Goal: Task Accomplishment & Management: Manage account settings

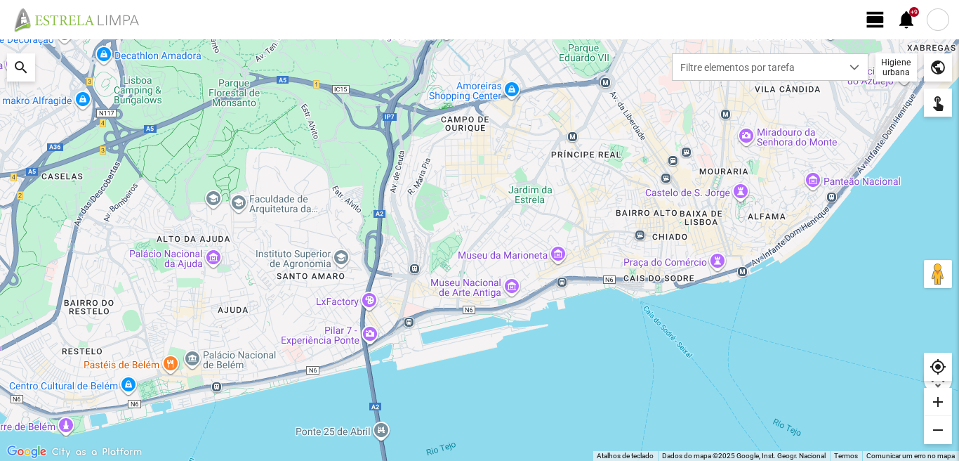
click at [877, 16] on span "view_day" at bounding box center [875, 19] width 21 height 21
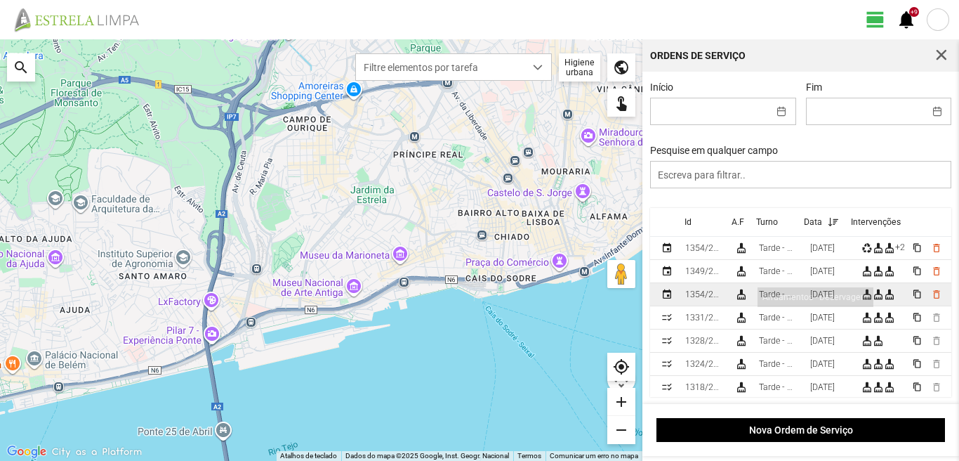
click at [875, 299] on div "cleaning_services" at bounding box center [878, 294] width 11 height 11
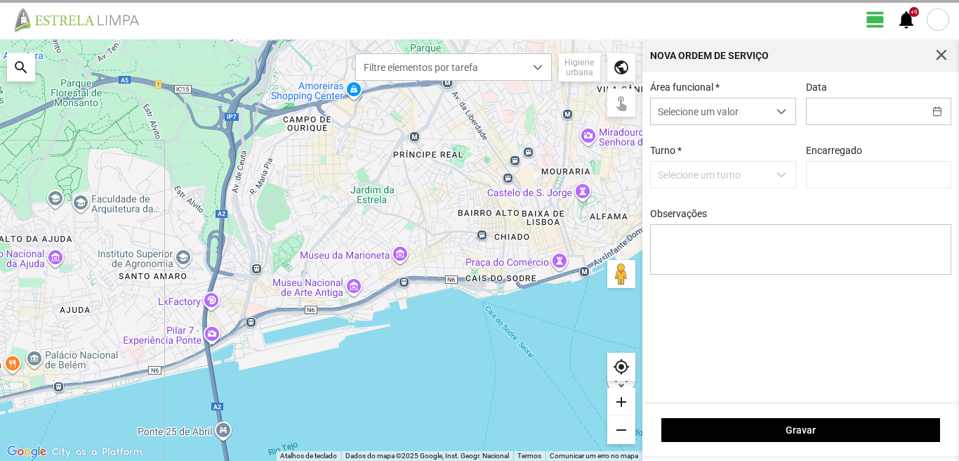
type input "[DATE]"
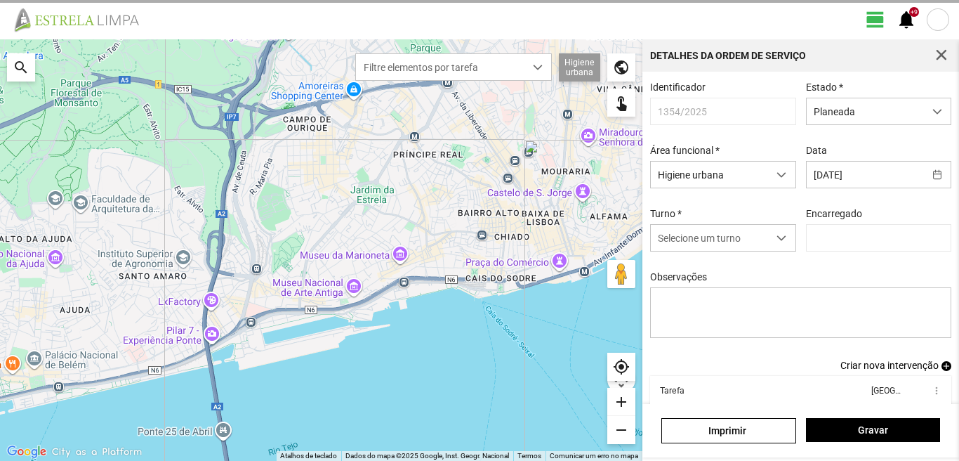
type input "[PERSON_NAME]"
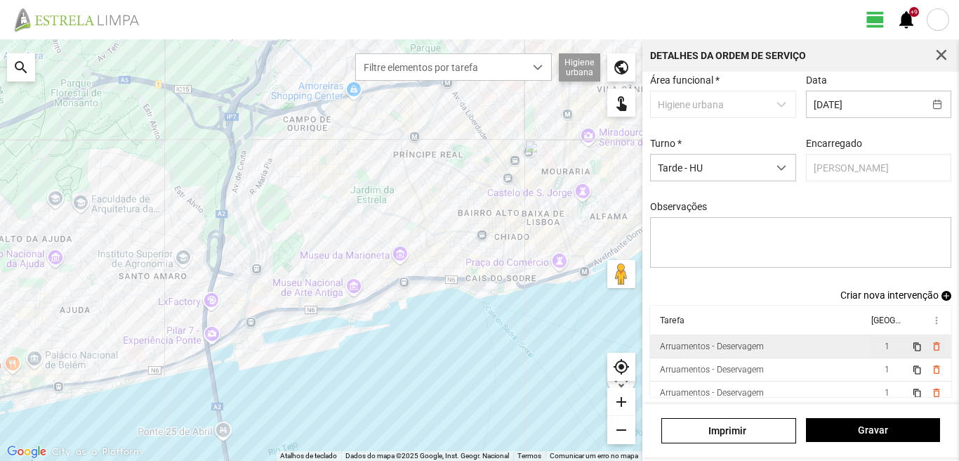
click at [885, 345] on span "1" at bounding box center [887, 346] width 5 height 10
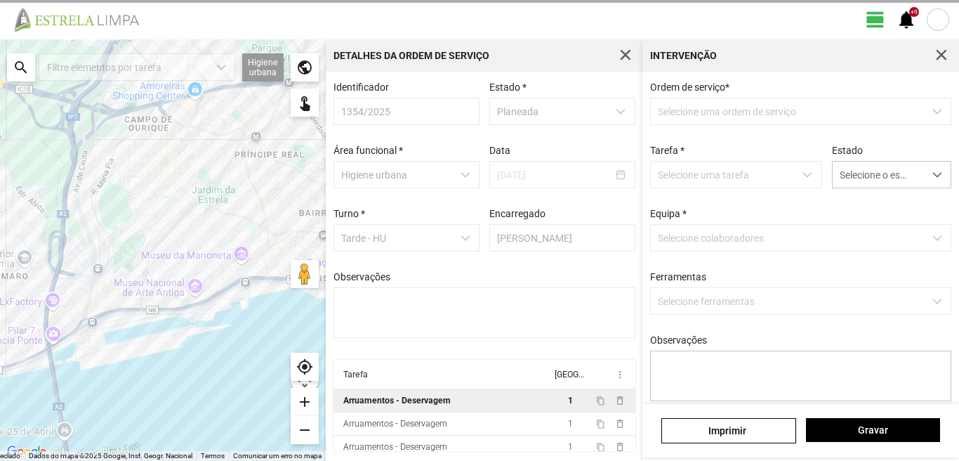
scroll to position [3, 0]
type textarea "[PERSON_NAME]"
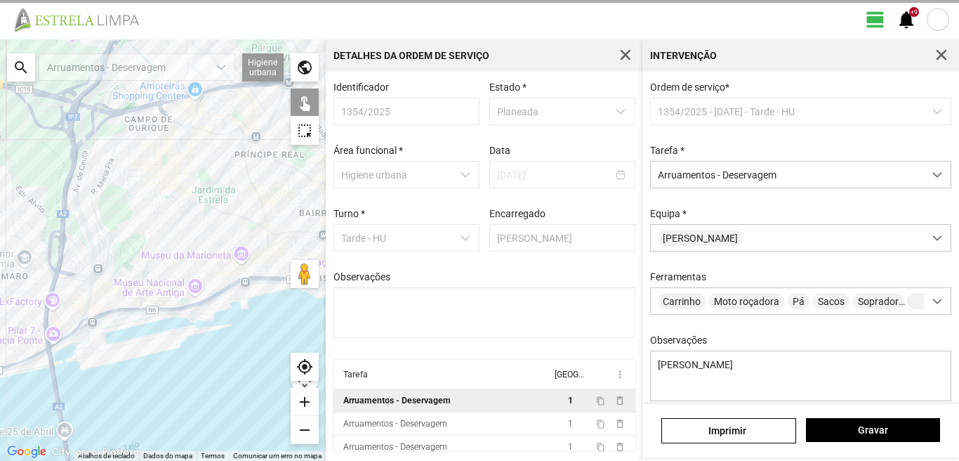
scroll to position [124, 0]
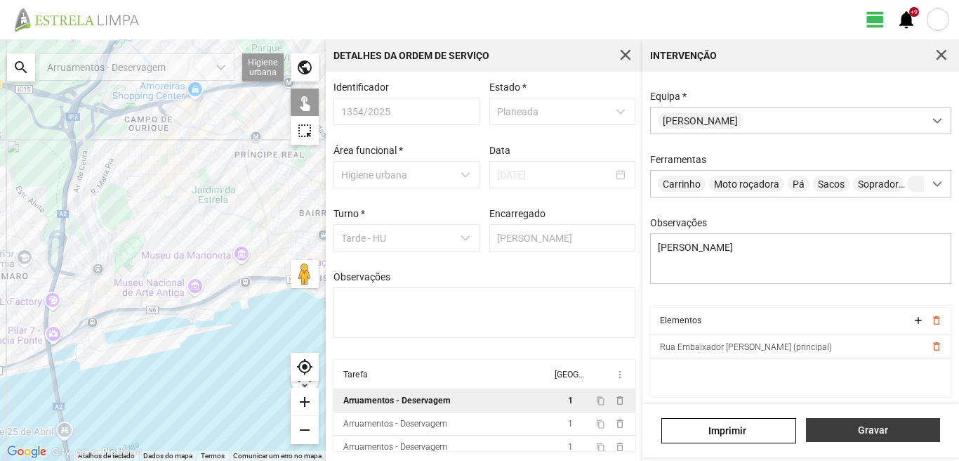
click at [874, 432] on span "Gravar" at bounding box center [872, 429] width 119 height 11
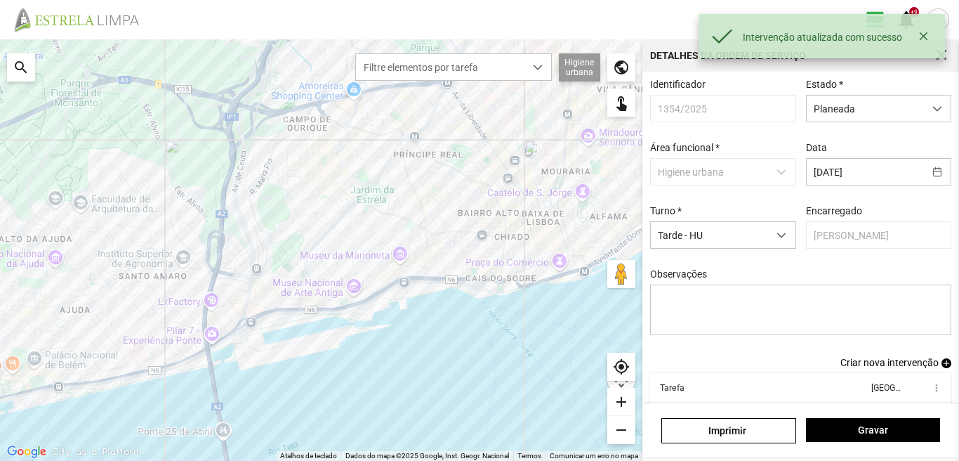
scroll to position [77, 0]
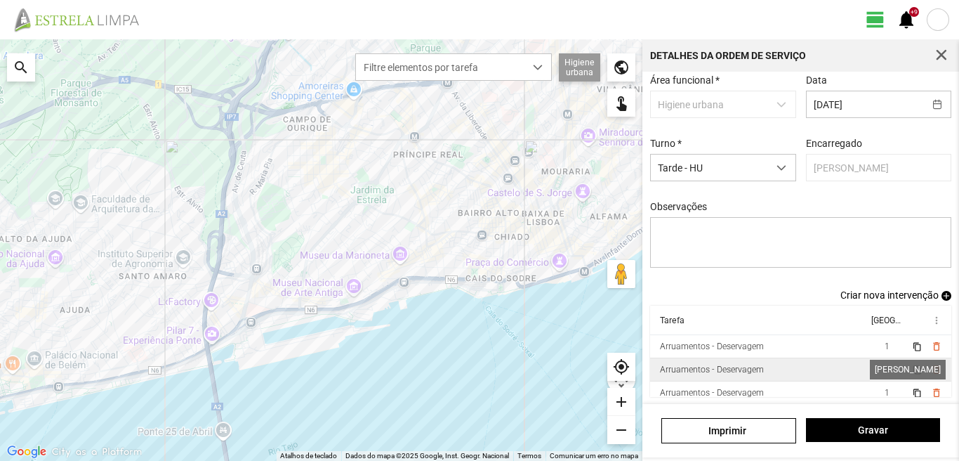
click at [885, 367] on span "1" at bounding box center [887, 370] width 5 height 10
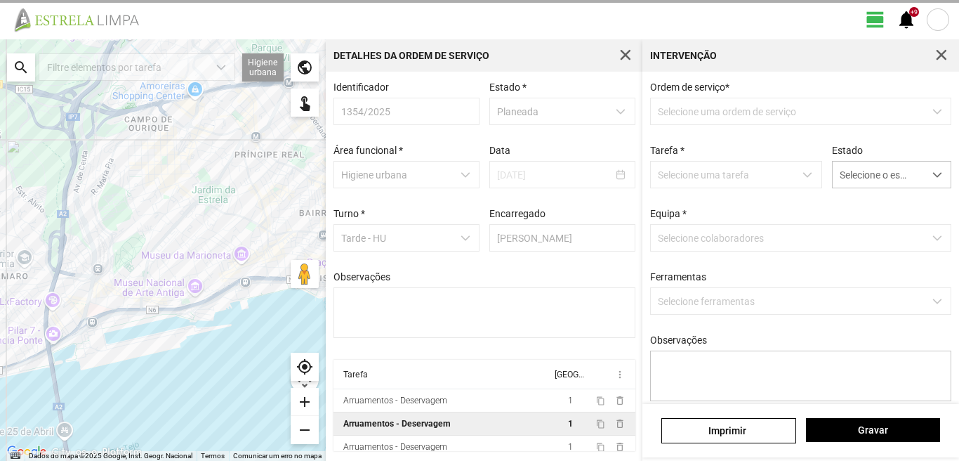
type textarea "[PERSON_NAME]"
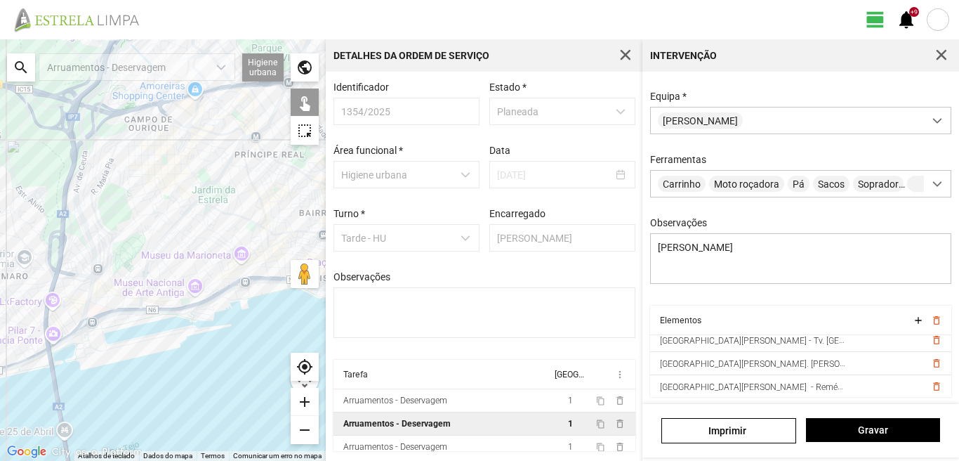
scroll to position [54, 0]
click at [871, 433] on span "Gravar" at bounding box center [872, 429] width 119 height 11
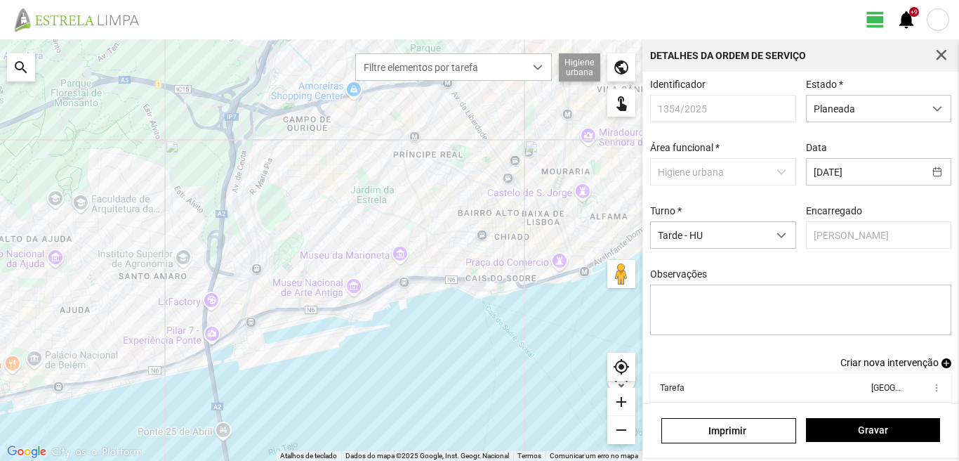
scroll to position [77, 0]
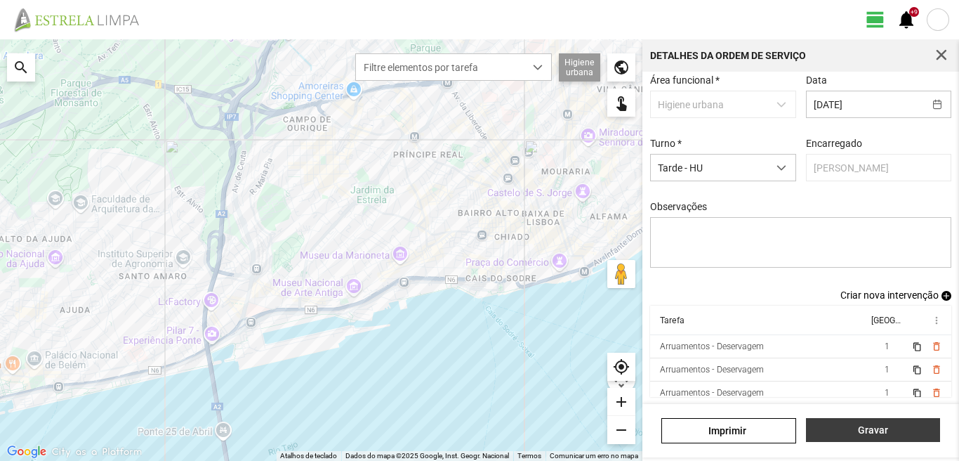
click at [870, 432] on span "Gravar" at bounding box center [872, 429] width 119 height 11
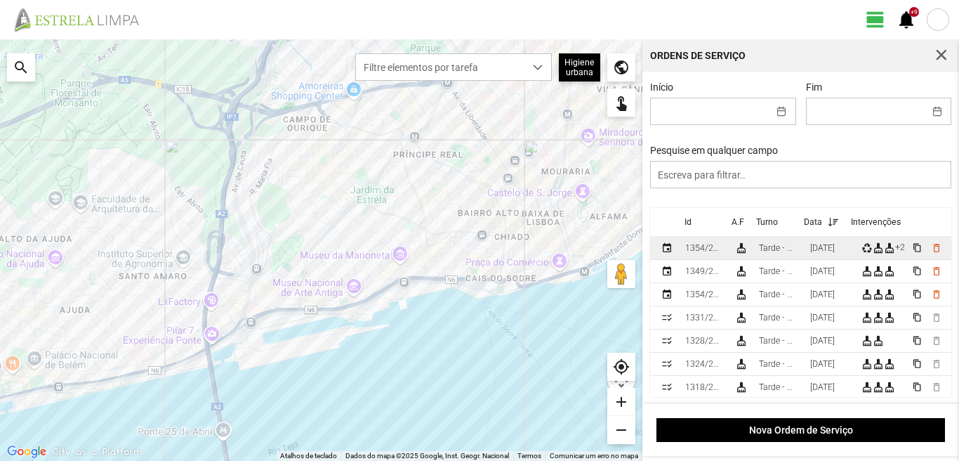
click at [834, 249] on div "[DATE]" at bounding box center [823, 248] width 25 height 10
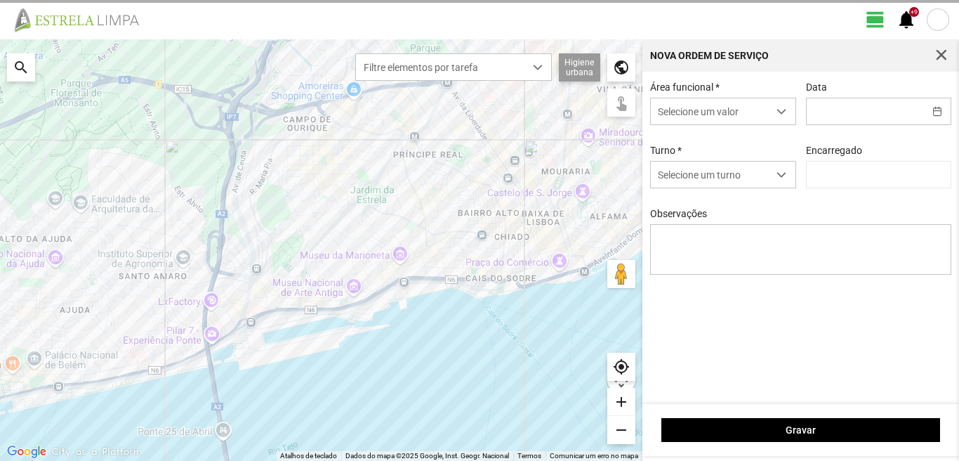
type input "[DATE]"
type textarea "[PERSON_NAME]: [PERSON_NAME]: Ferias"
type input "[PERSON_NAME]"
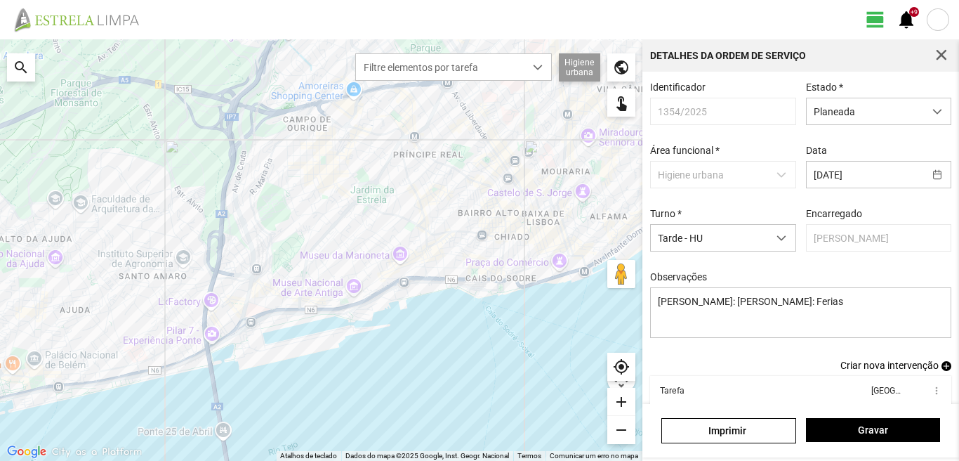
scroll to position [77, 0]
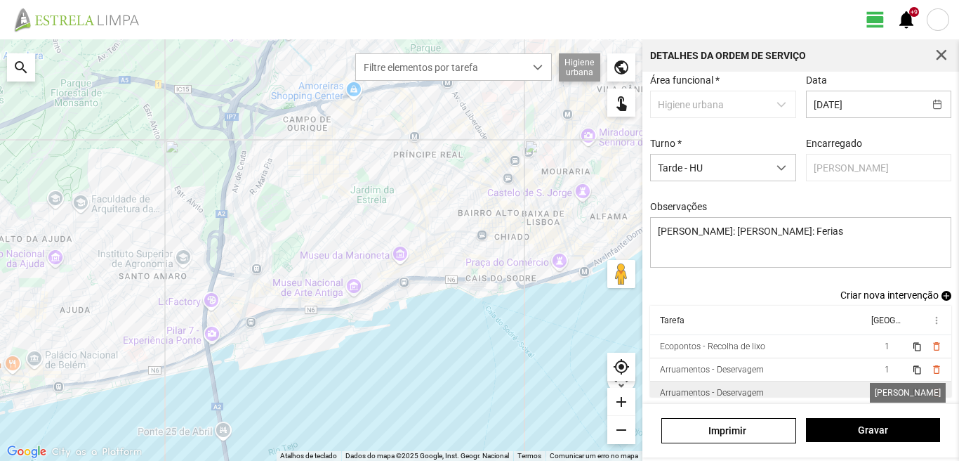
click at [885, 391] on span "1" at bounding box center [887, 393] width 5 height 10
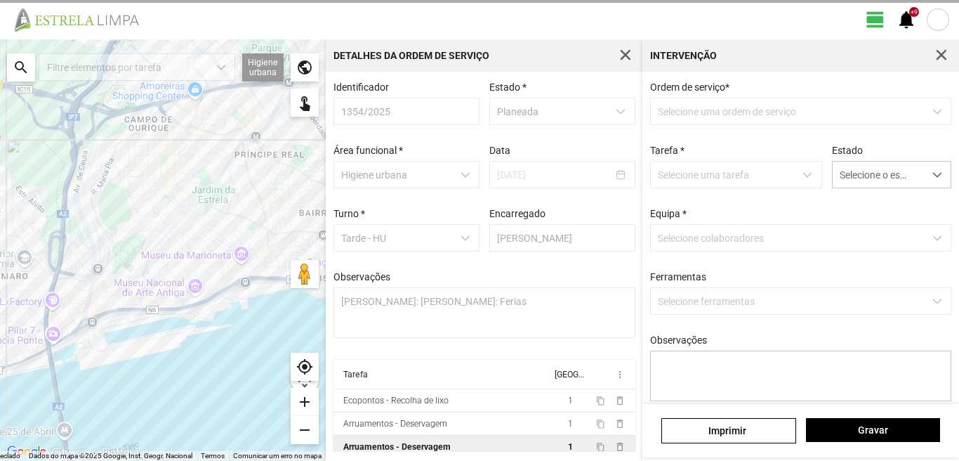
scroll to position [3, 0]
type textarea "[PERSON_NAME]"
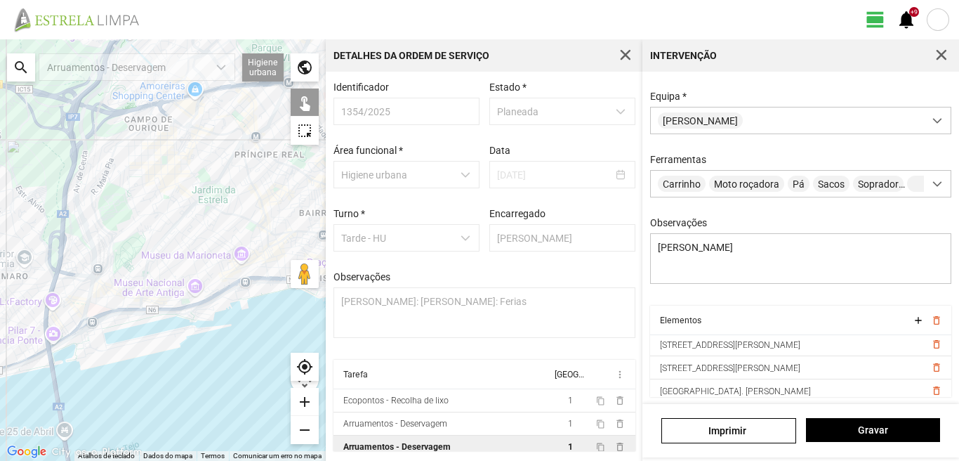
scroll to position [0, 0]
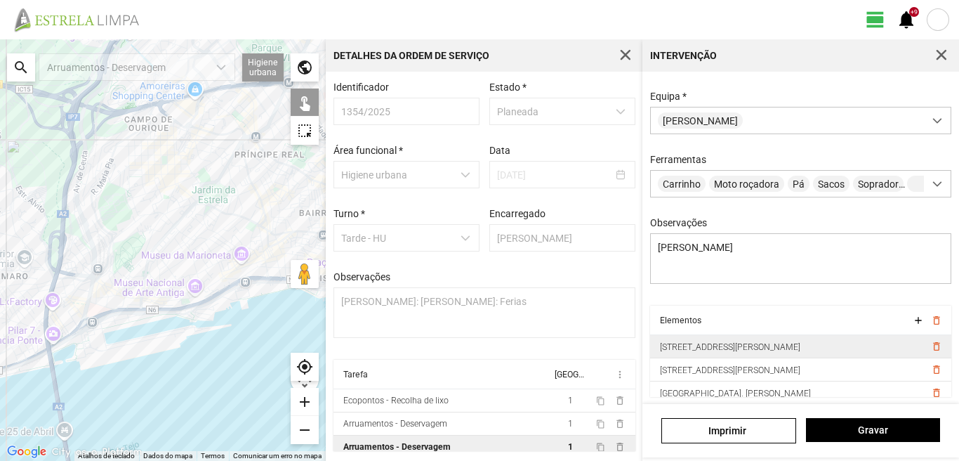
click at [719, 343] on span "[STREET_ADDRESS][PERSON_NAME]" at bounding box center [730, 347] width 140 height 10
click at [718, 343] on span "[STREET_ADDRESS][PERSON_NAME]" at bounding box center [732, 347] width 145 height 10
click at [718, 343] on span "[STREET_ADDRESS][PERSON_NAME]" at bounding box center [730, 347] width 140 height 10
click at [18, 62] on div "search" at bounding box center [21, 67] width 28 height 28
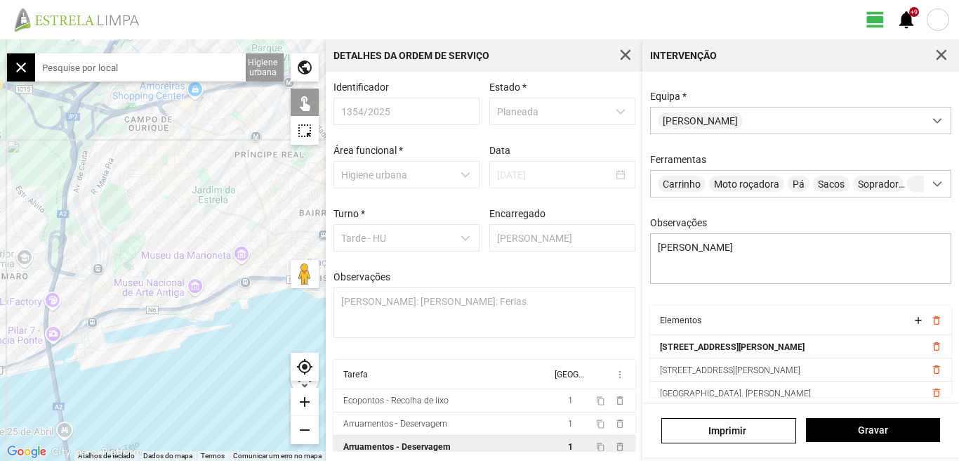
click at [89, 69] on input "text" at bounding box center [140, 67] width 211 height 28
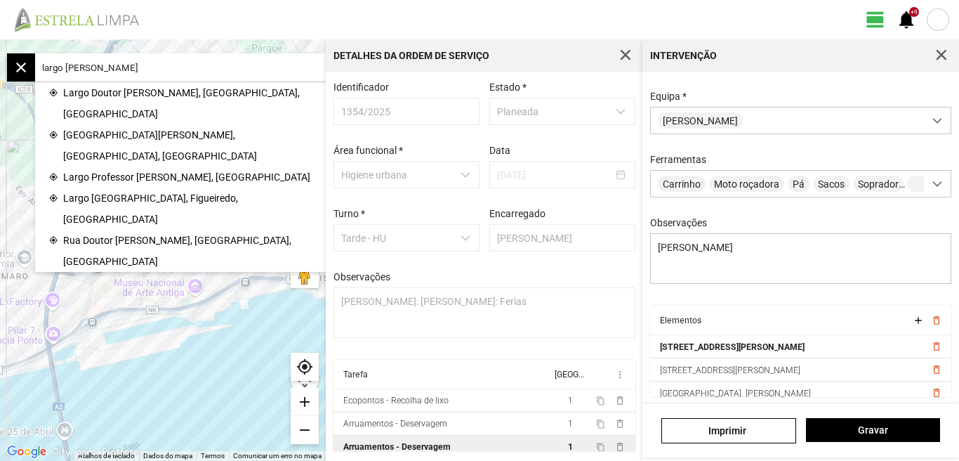
click at [163, 88] on span "Largo Doutor [PERSON_NAME], [GEOGRAPHIC_DATA], [GEOGRAPHIC_DATA]" at bounding box center [187, 103] width 249 height 42
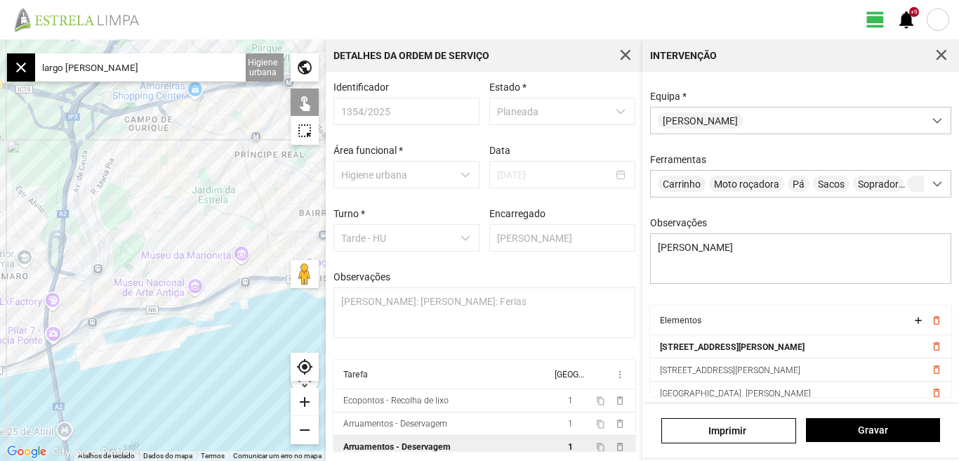
type input "Largo Dr. [PERSON_NAME][STREET_ADDRESS]"
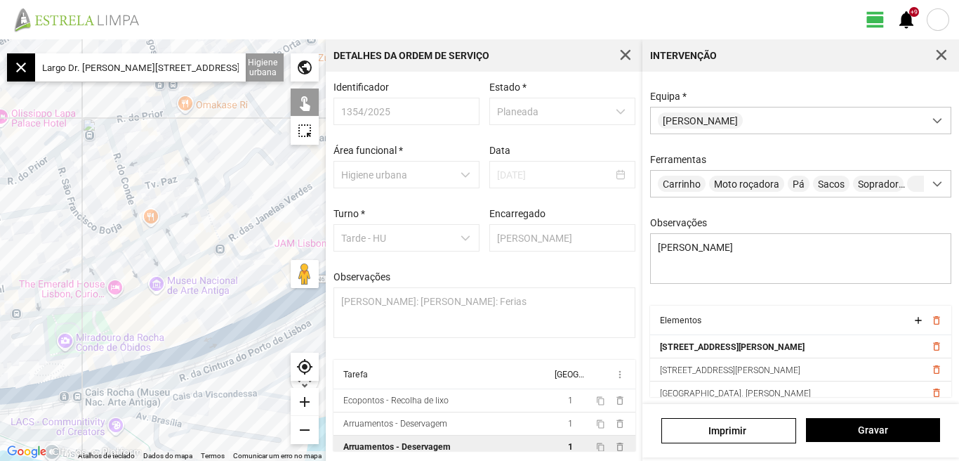
click at [302, 400] on div "add" at bounding box center [305, 402] width 28 height 28
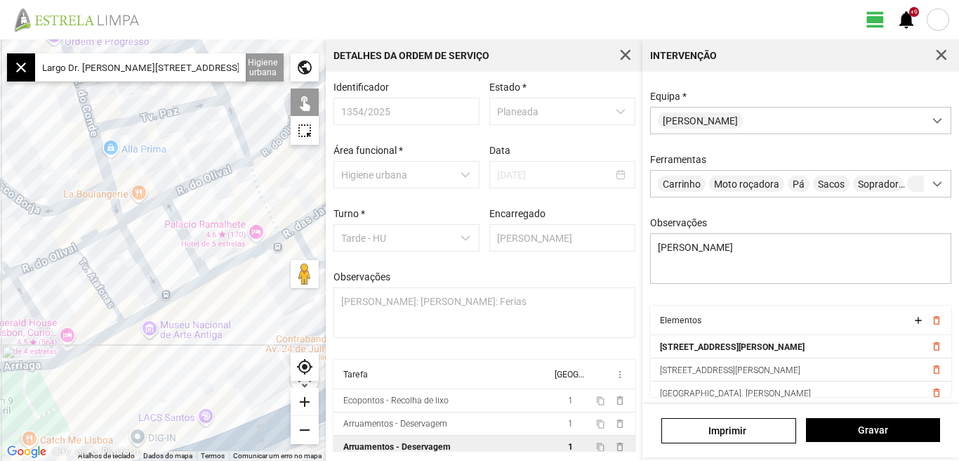
click at [100, 287] on div at bounding box center [163, 249] width 326 height 421
click at [307, 406] on div "add" at bounding box center [305, 402] width 28 height 28
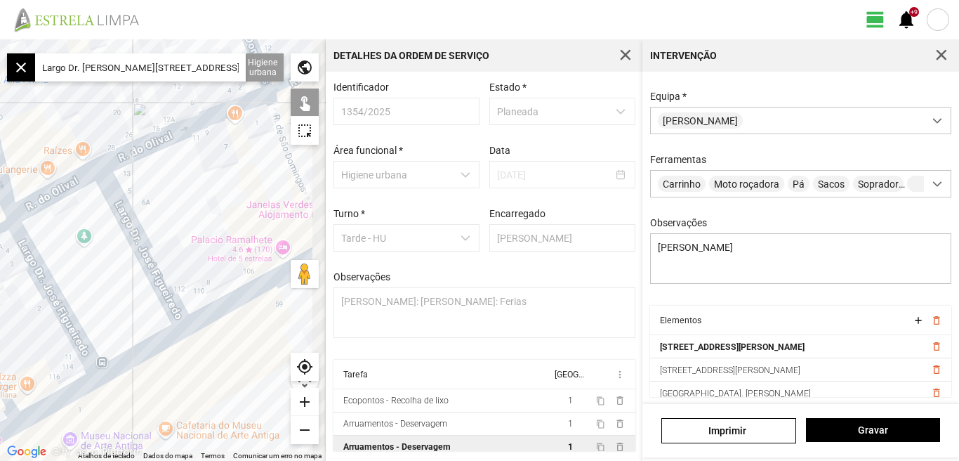
drag, startPoint x: 224, startPoint y: 367, endPoint x: 107, endPoint y: 405, distance: 123.3
click at [107, 405] on div at bounding box center [163, 249] width 326 height 421
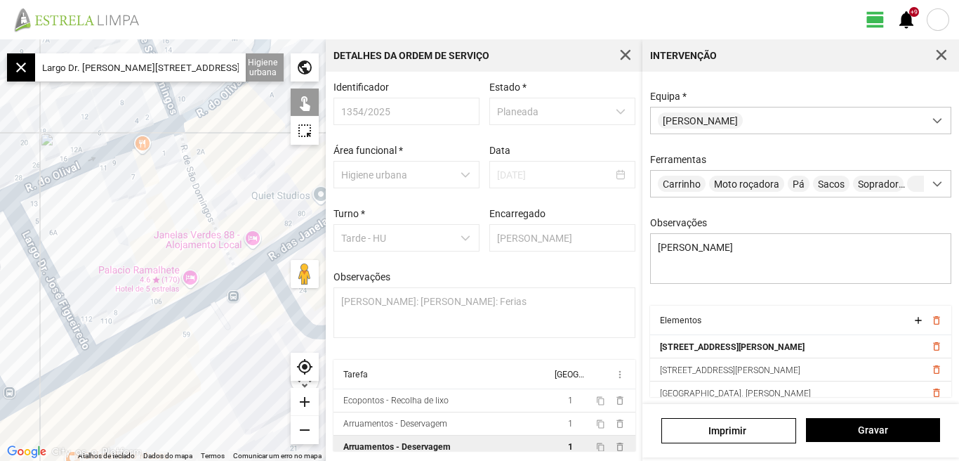
drag, startPoint x: 178, startPoint y: 372, endPoint x: 163, endPoint y: 379, distance: 16.7
click at [163, 379] on div at bounding box center [163, 249] width 326 height 421
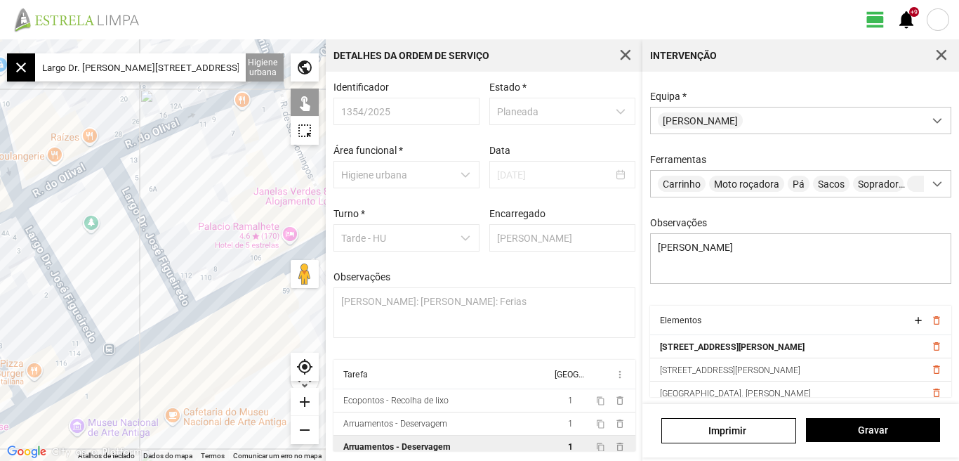
drag, startPoint x: 163, startPoint y: 379, endPoint x: 275, endPoint y: 329, distance: 122.6
click at [277, 327] on div at bounding box center [163, 249] width 326 height 421
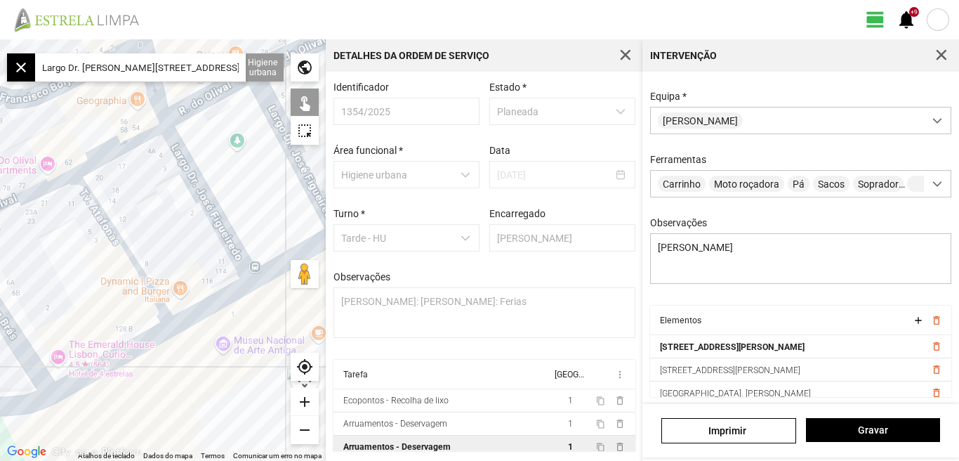
drag, startPoint x: 320, startPoint y: 294, endPoint x: 335, endPoint y: 283, distance: 18.1
click at [334, 284] on div "← Mover para a esquerda → Mover para a direita ↑ Mover para cima ↓ Mover para b…" at bounding box center [479, 249] width 959 height 421
click at [224, 224] on div at bounding box center [163, 249] width 326 height 421
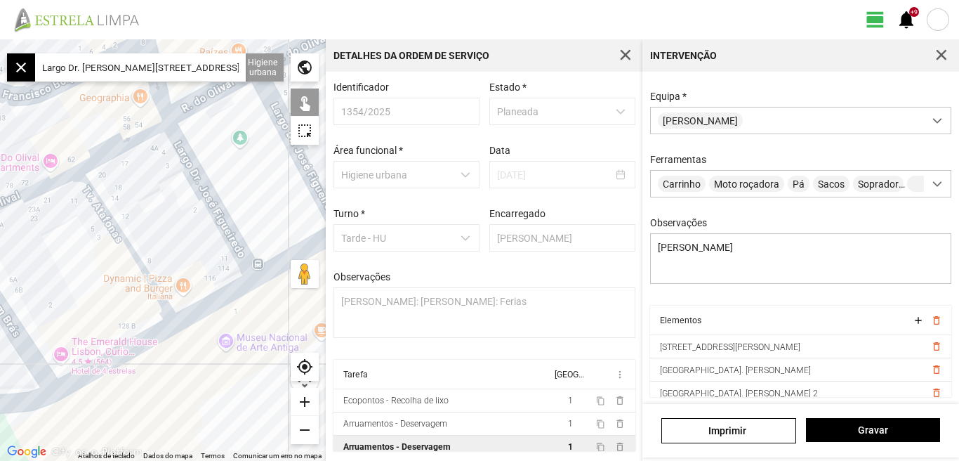
click at [219, 219] on div at bounding box center [163, 249] width 326 height 421
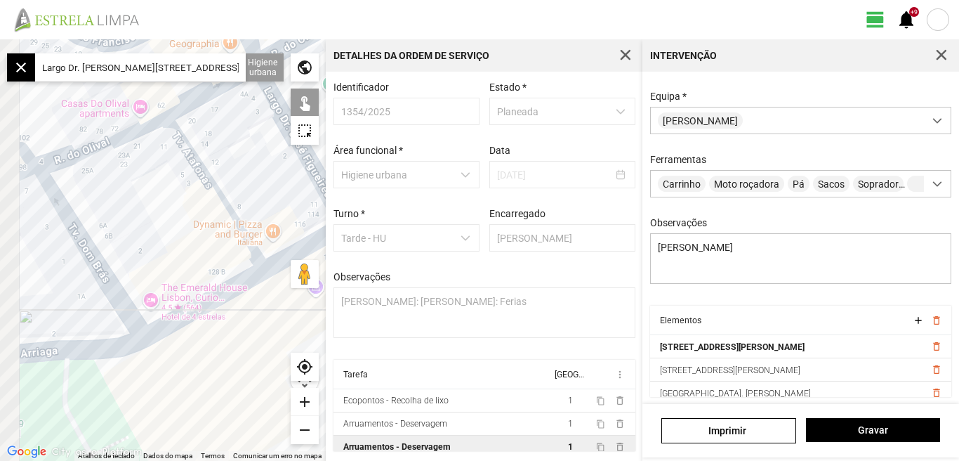
drag, startPoint x: 198, startPoint y: 369, endPoint x: 315, endPoint y: 300, distance: 135.8
click at [314, 301] on div at bounding box center [163, 249] width 326 height 421
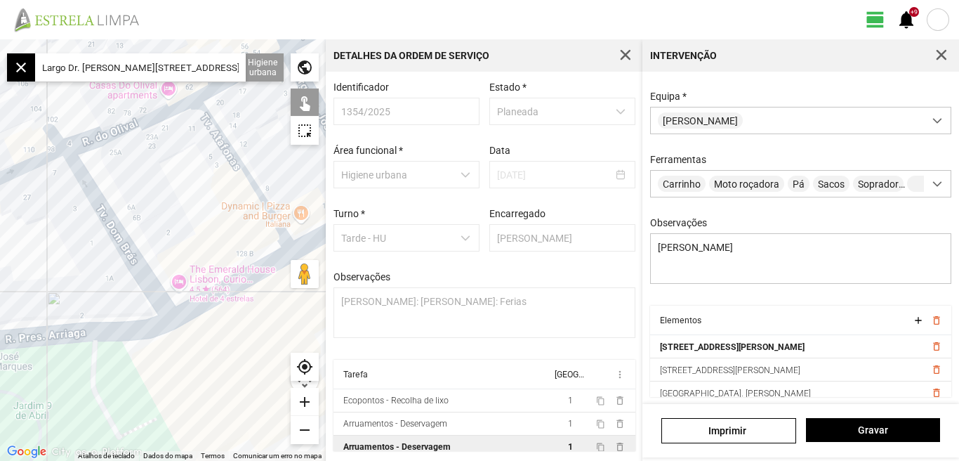
click at [139, 267] on div at bounding box center [163, 249] width 326 height 421
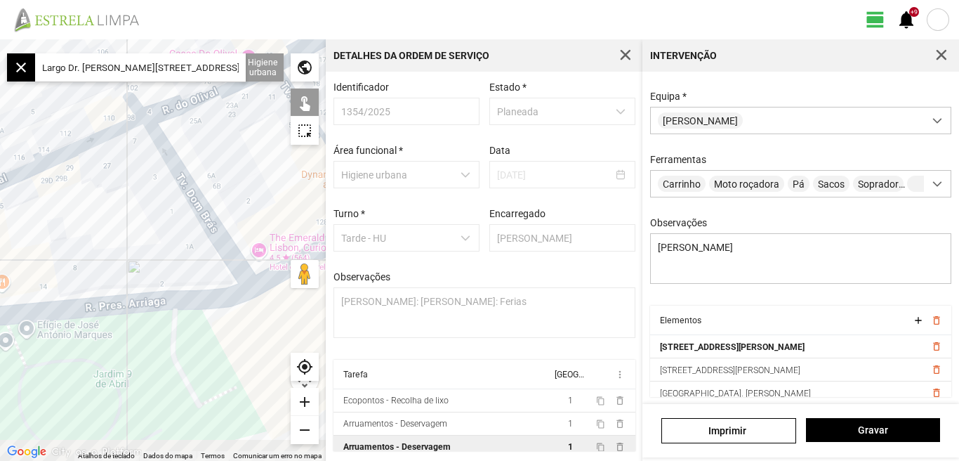
drag, startPoint x: 231, startPoint y: 365, endPoint x: 256, endPoint y: 357, distance: 26.7
click at [268, 354] on div at bounding box center [163, 249] width 326 height 421
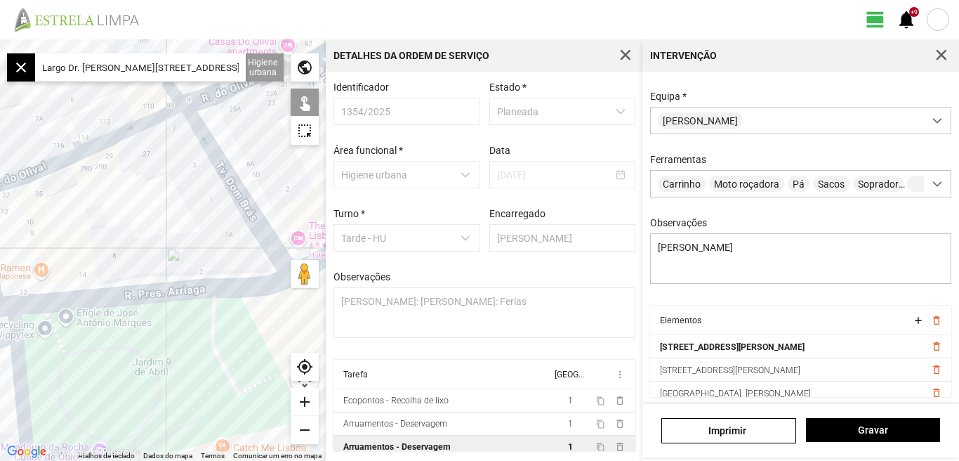
drag, startPoint x: 171, startPoint y: 369, endPoint x: 284, endPoint y: 341, distance: 116.0
click at [283, 341] on div at bounding box center [163, 249] width 326 height 421
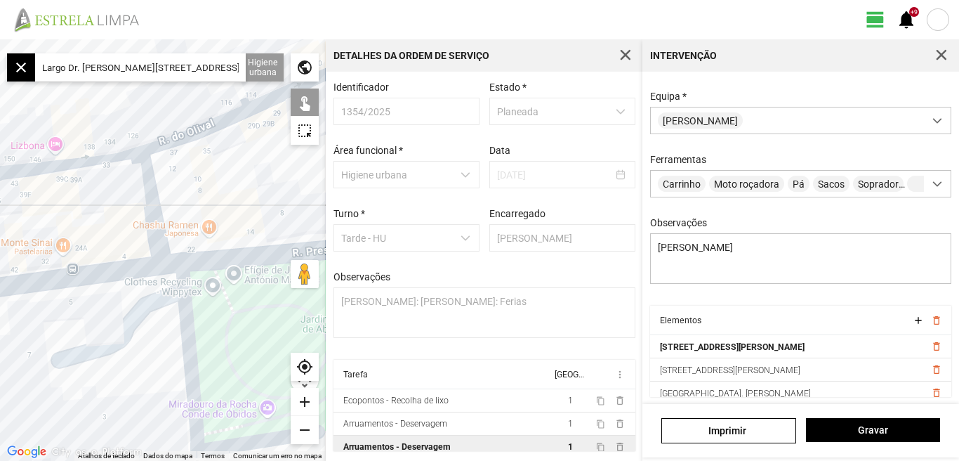
click at [303, 400] on div "add" at bounding box center [305, 402] width 28 height 28
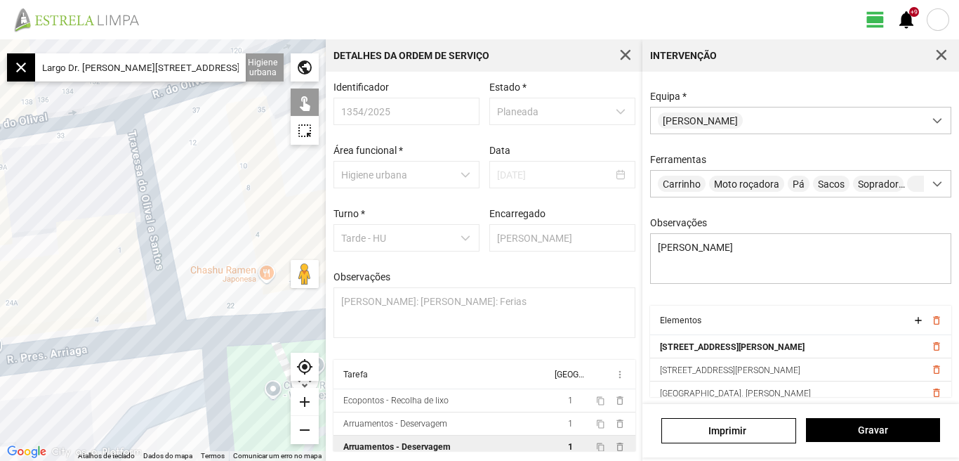
drag, startPoint x: 192, startPoint y: 155, endPoint x: 197, endPoint y: 188, distance: 32.6
click at [197, 188] on div at bounding box center [163, 249] width 326 height 421
click at [170, 206] on div at bounding box center [163, 249] width 326 height 421
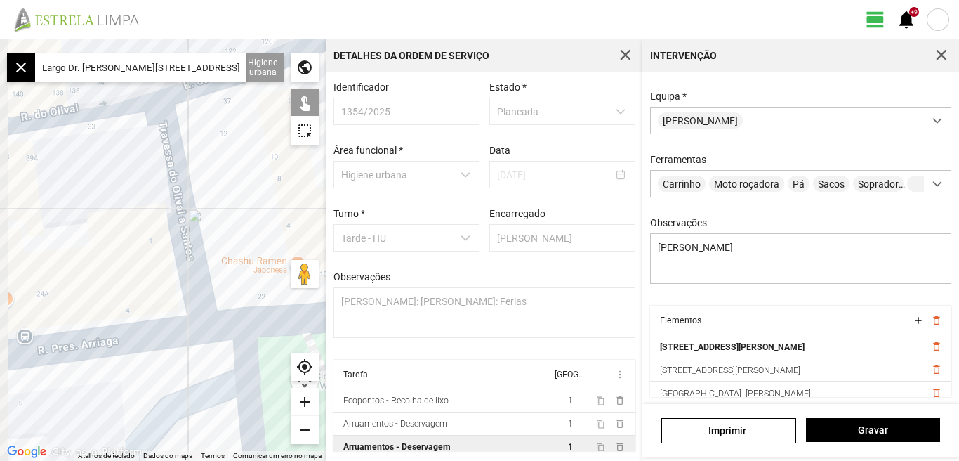
drag, startPoint x: 154, startPoint y: 244, endPoint x: 237, endPoint y: 229, distance: 84.3
click at [235, 230] on div at bounding box center [163, 249] width 326 height 421
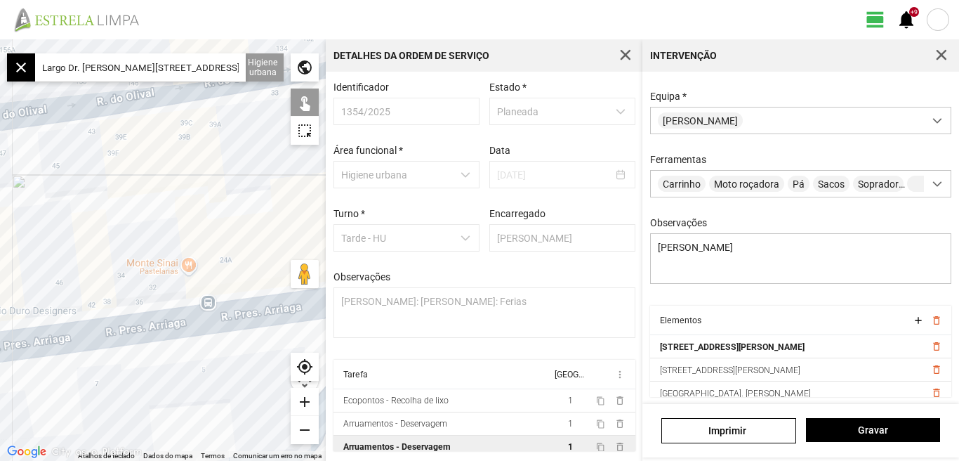
drag, startPoint x: 145, startPoint y: 237, endPoint x: 228, endPoint y: 221, distance: 84.3
click at [228, 221] on div at bounding box center [163, 249] width 326 height 421
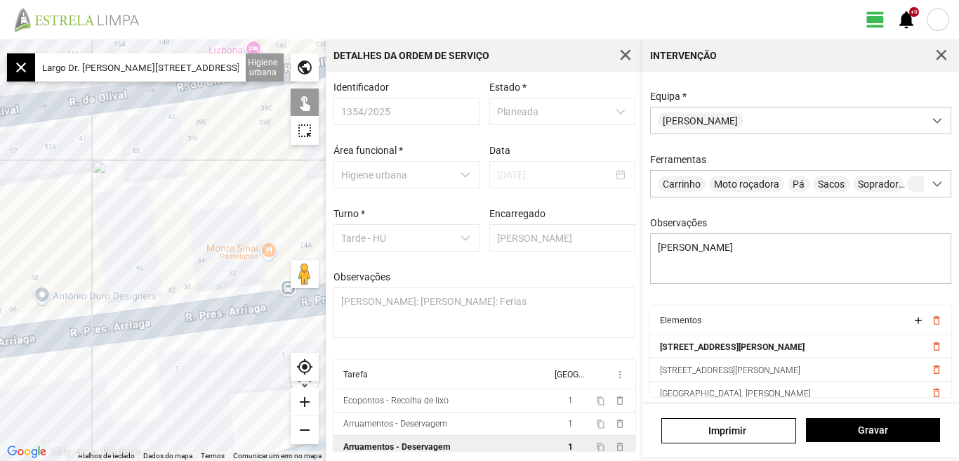
drag, startPoint x: 147, startPoint y: 223, endPoint x: 244, endPoint y: 211, distance: 98.4
click at [244, 211] on div at bounding box center [163, 249] width 326 height 421
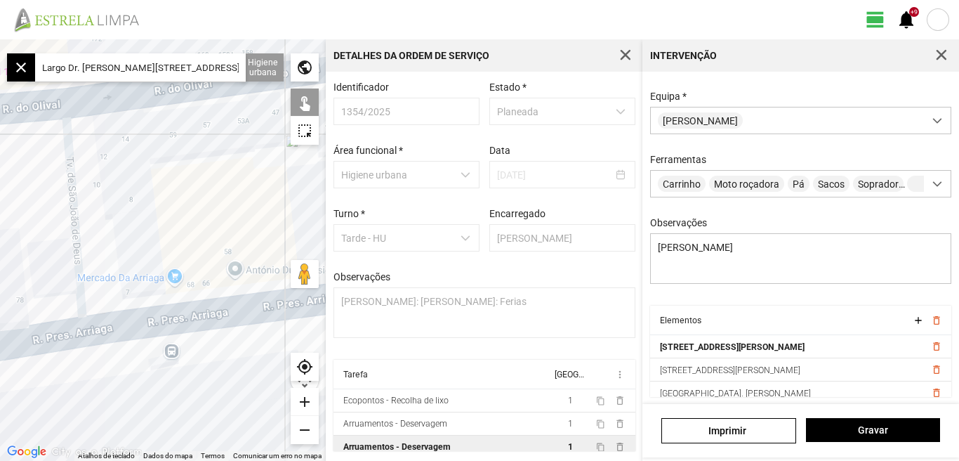
drag, startPoint x: 150, startPoint y: 220, endPoint x: 246, endPoint y: 207, distance: 97.1
click at [246, 207] on div at bounding box center [163, 249] width 326 height 421
click at [114, 201] on div at bounding box center [163, 249] width 326 height 421
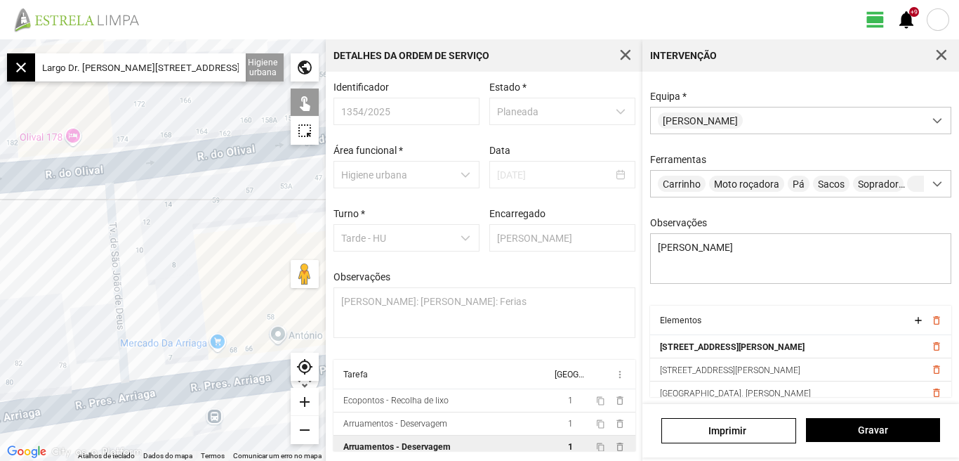
drag, startPoint x: 144, startPoint y: 216, endPoint x: 140, endPoint y: 242, distance: 26.2
click at [140, 242] on div at bounding box center [163, 249] width 326 height 421
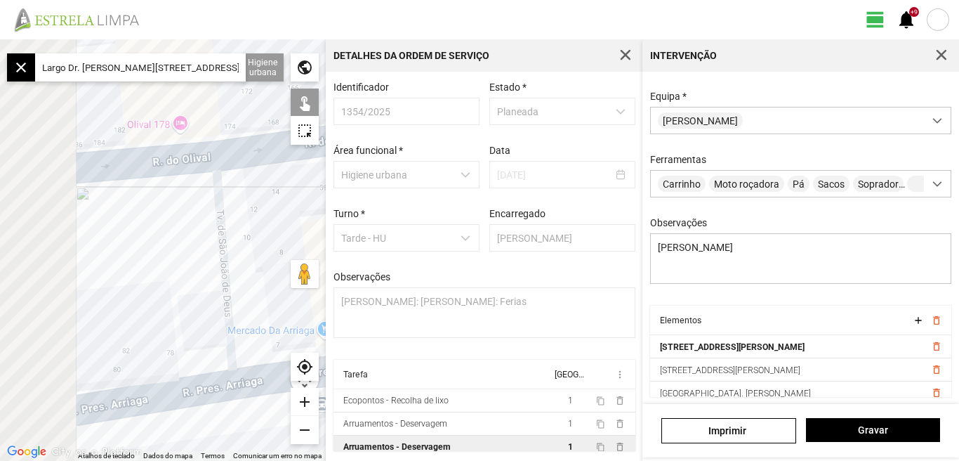
drag, startPoint x: 152, startPoint y: 232, endPoint x: 260, endPoint y: 217, distance: 109.2
click at [266, 216] on div at bounding box center [163, 249] width 326 height 421
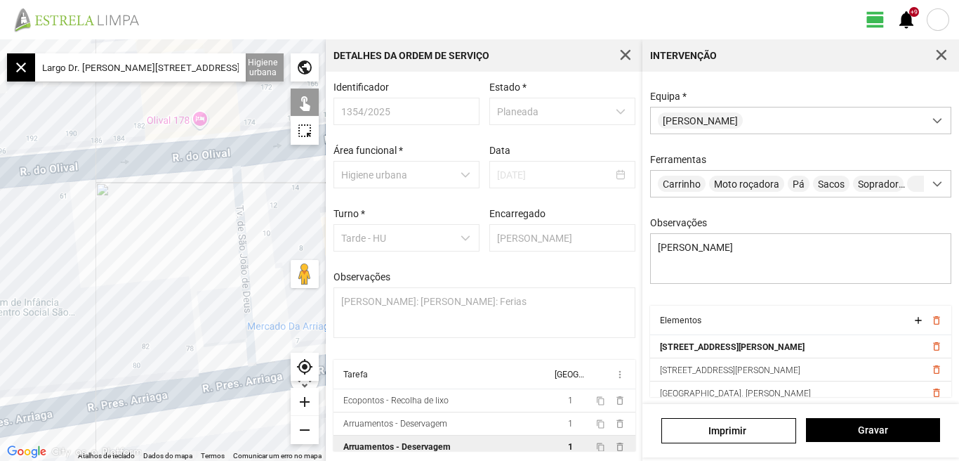
drag, startPoint x: 152, startPoint y: 251, endPoint x: 243, endPoint y: 234, distance: 92.2
click at [243, 234] on div at bounding box center [163, 249] width 326 height 421
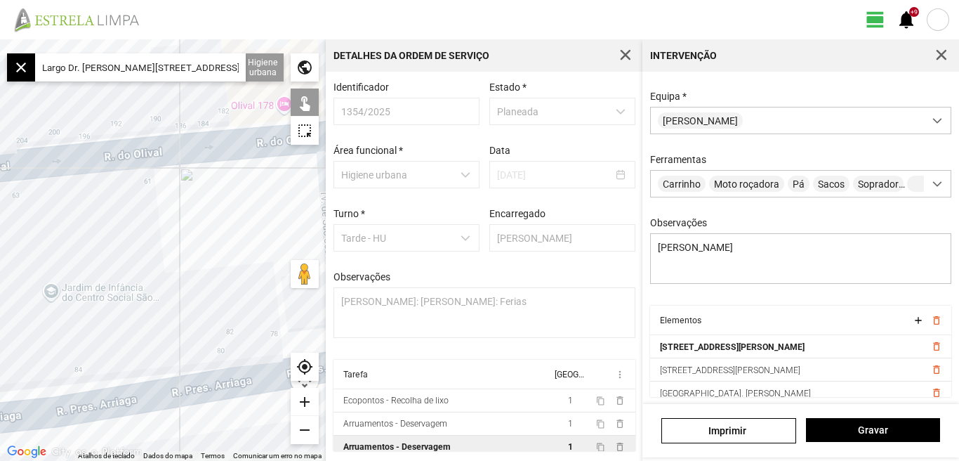
drag, startPoint x: 208, startPoint y: 244, endPoint x: 226, endPoint y: 241, distance: 18.6
click at [226, 241] on div at bounding box center [163, 249] width 326 height 421
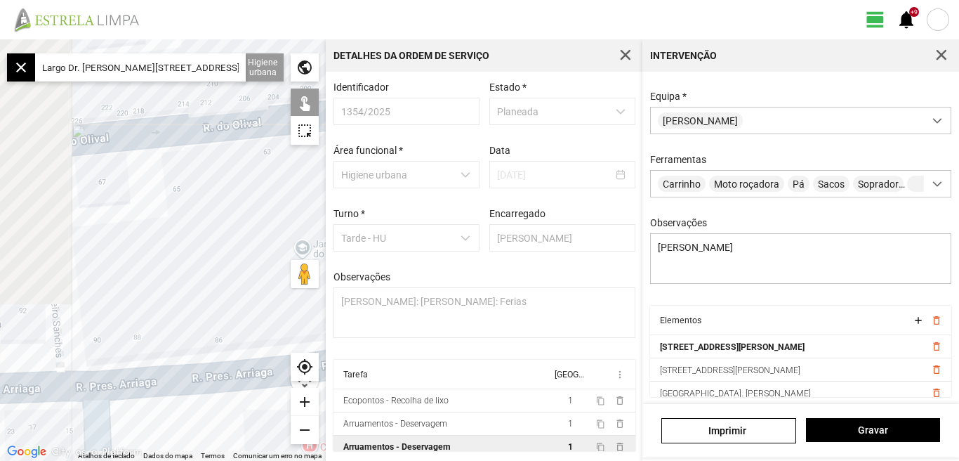
drag, startPoint x: 130, startPoint y: 257, endPoint x: 210, endPoint y: 241, distance: 81.7
click at [210, 241] on div at bounding box center [163, 249] width 326 height 421
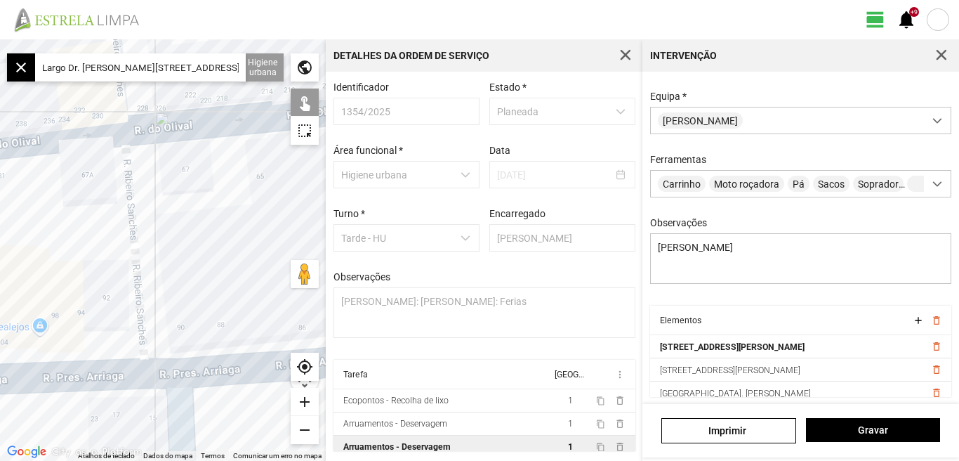
click at [189, 245] on div at bounding box center [163, 249] width 326 height 421
click at [131, 222] on div at bounding box center [163, 249] width 326 height 421
click at [198, 124] on div at bounding box center [163, 249] width 326 height 421
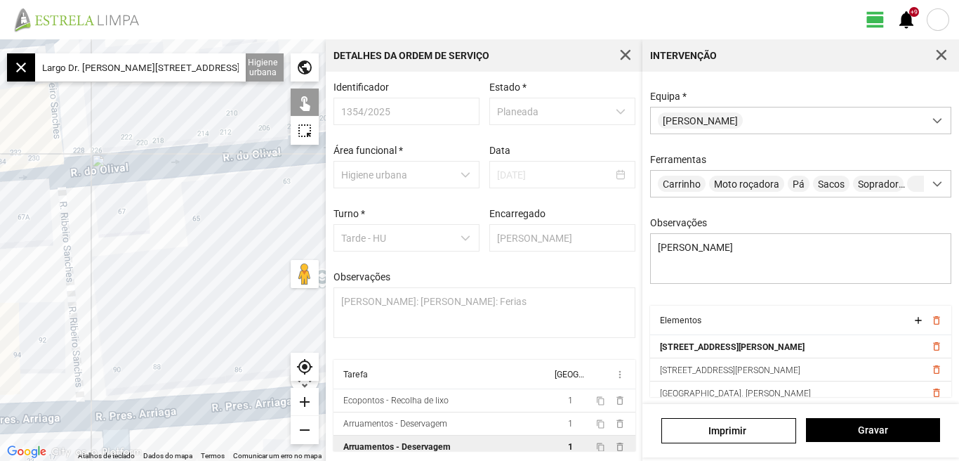
drag, startPoint x: 178, startPoint y: 198, endPoint x: 129, endPoint y: 215, distance: 51.3
click at [119, 219] on div at bounding box center [163, 249] width 326 height 421
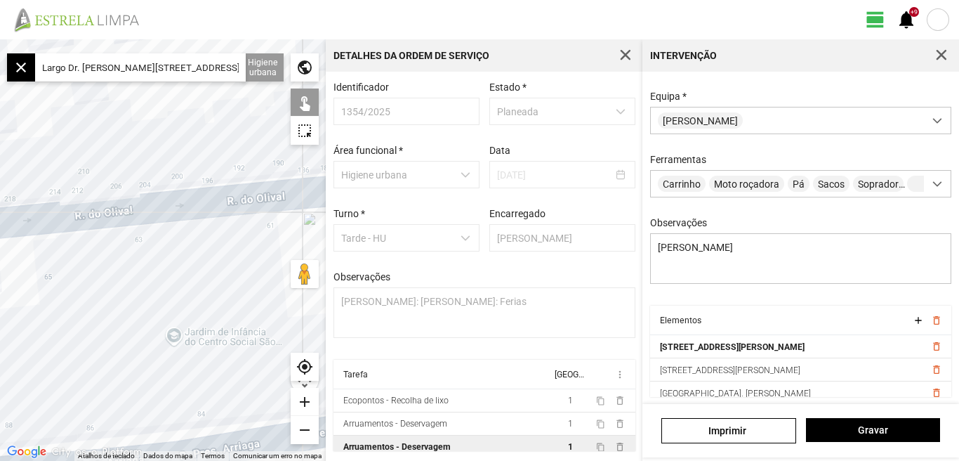
drag, startPoint x: 167, startPoint y: 258, endPoint x: 95, endPoint y: 250, distance: 72.8
click at [96, 251] on div at bounding box center [163, 249] width 326 height 421
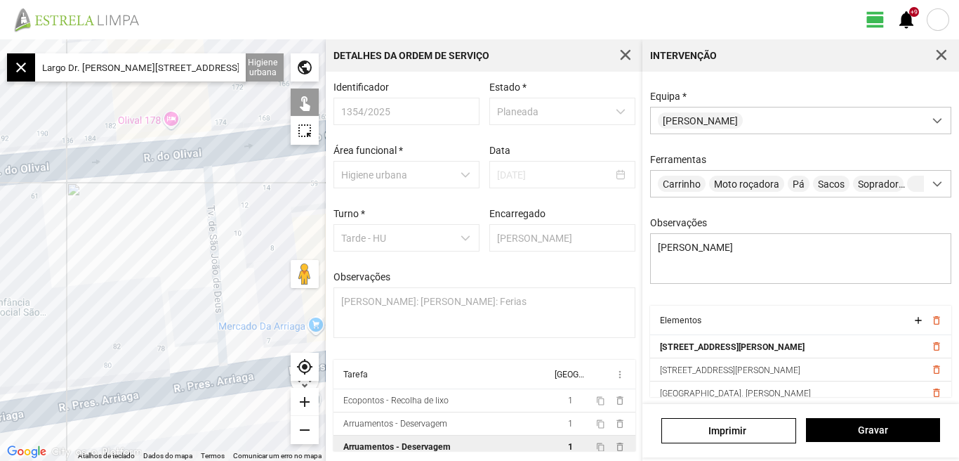
click at [97, 221] on div at bounding box center [163, 249] width 326 height 421
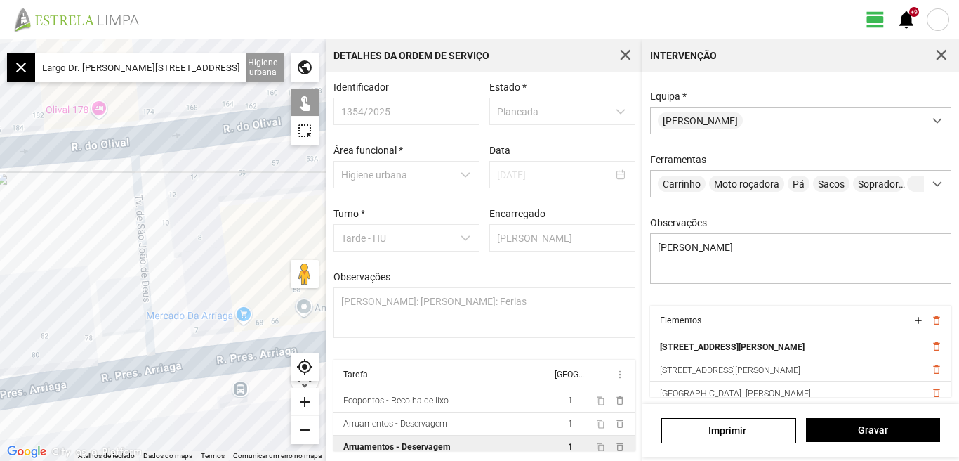
click at [192, 131] on div at bounding box center [163, 249] width 326 height 421
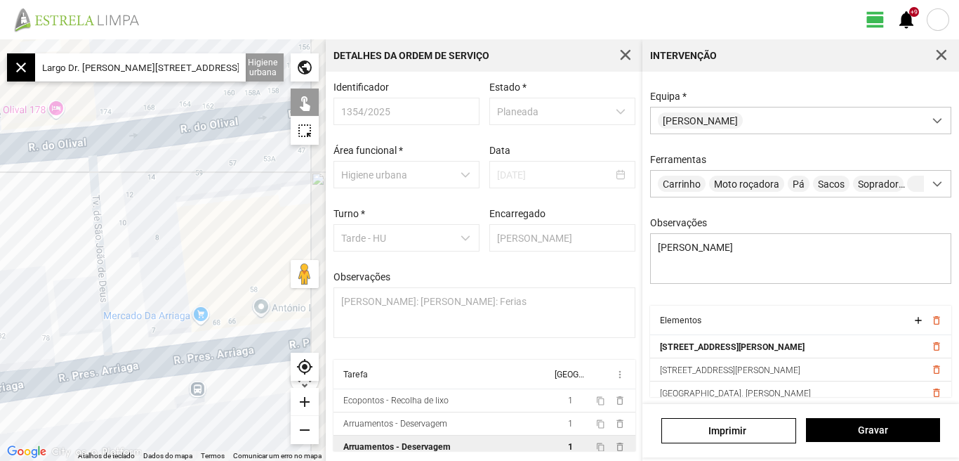
drag, startPoint x: 223, startPoint y: 227, endPoint x: 113, endPoint y: 227, distance: 109.6
click at [113, 227] on div at bounding box center [163, 249] width 326 height 421
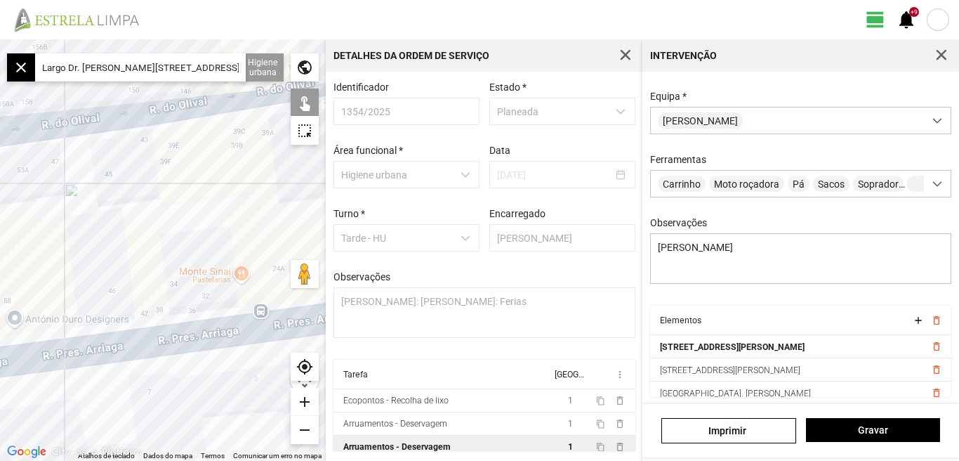
drag, startPoint x: 170, startPoint y: 199, endPoint x: 100, endPoint y: 216, distance: 72.2
click at [100, 216] on div at bounding box center [163, 249] width 326 height 421
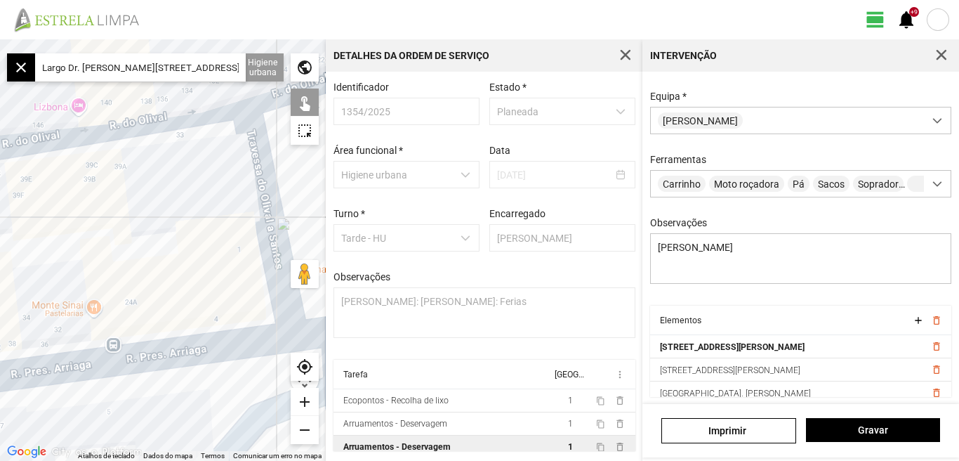
drag, startPoint x: 184, startPoint y: 181, endPoint x: 93, endPoint y: 197, distance: 92.7
click at [93, 197] on div at bounding box center [163, 249] width 326 height 421
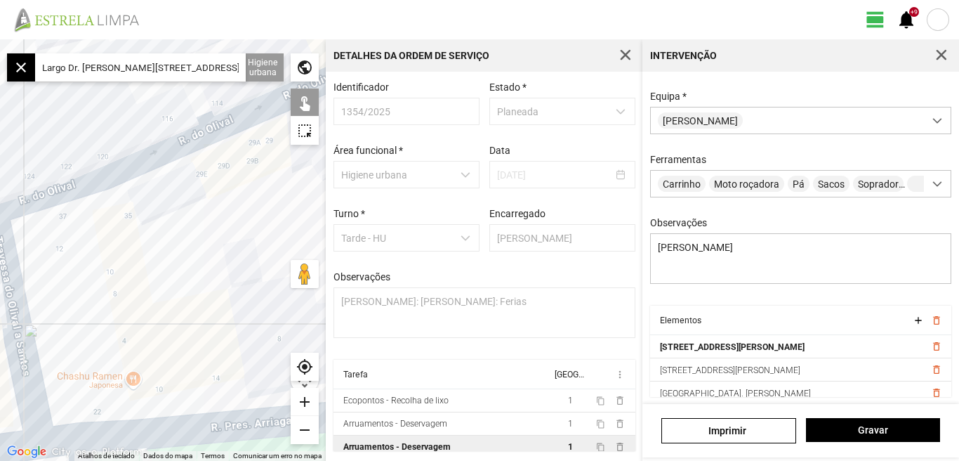
drag, startPoint x: 154, startPoint y: 167, endPoint x: 98, endPoint y: 243, distance: 94.0
click at [98, 243] on div at bounding box center [163, 249] width 326 height 421
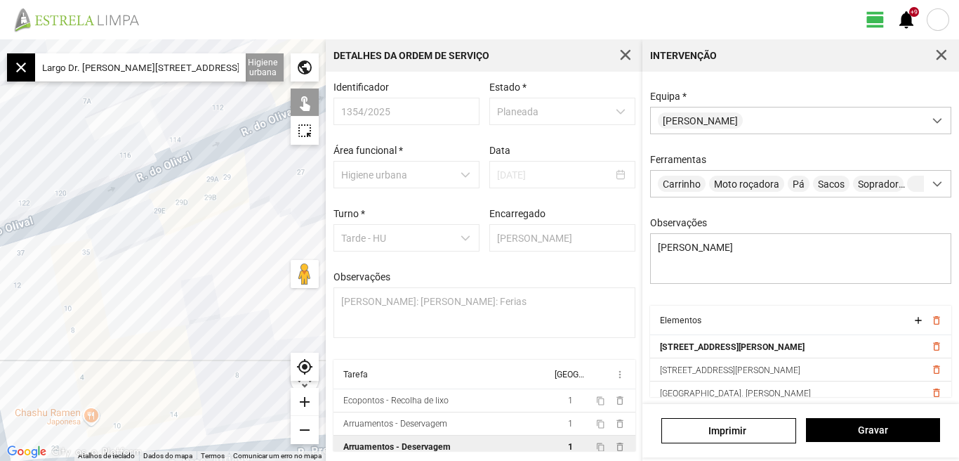
click at [117, 188] on div at bounding box center [163, 249] width 326 height 421
drag, startPoint x: 206, startPoint y: 216, endPoint x: 75, endPoint y: 249, distance: 135.3
click at [76, 249] on div at bounding box center [163, 249] width 326 height 421
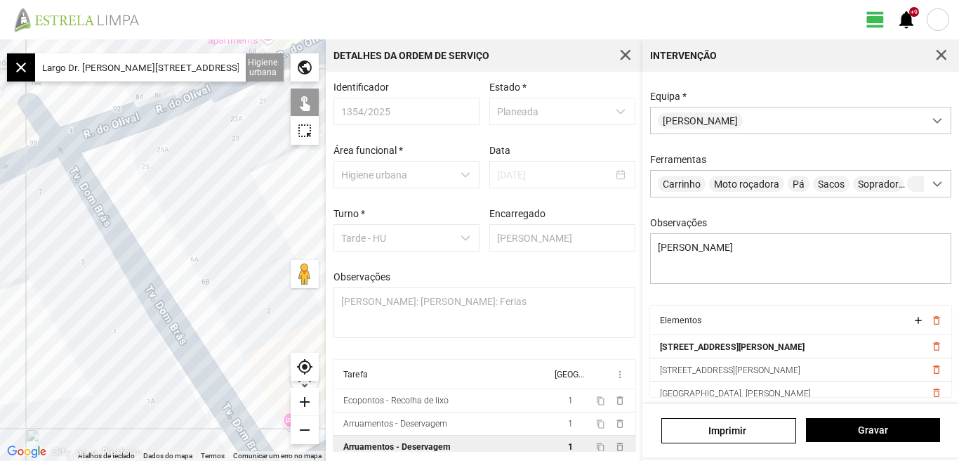
click at [138, 112] on div at bounding box center [163, 249] width 326 height 421
click at [143, 115] on div at bounding box center [163, 249] width 326 height 421
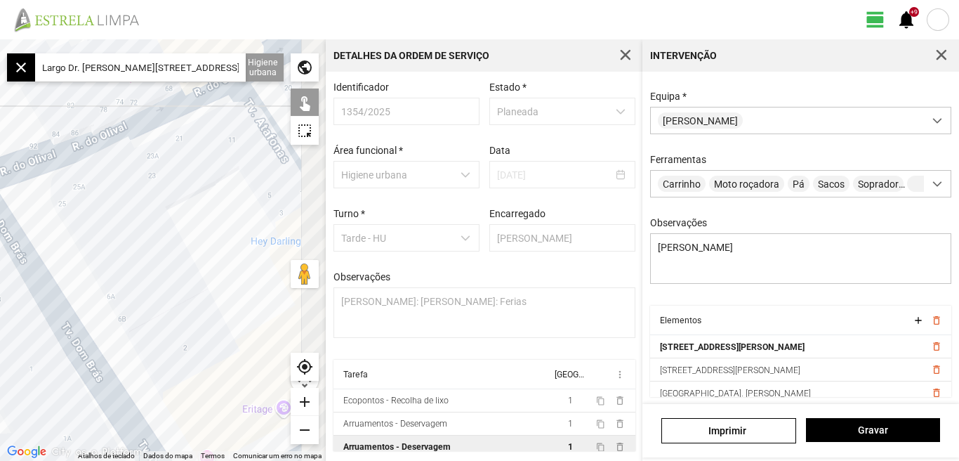
drag, startPoint x: 199, startPoint y: 174, endPoint x: 76, endPoint y: 225, distance: 133.6
click at [79, 224] on div at bounding box center [163, 249] width 326 height 421
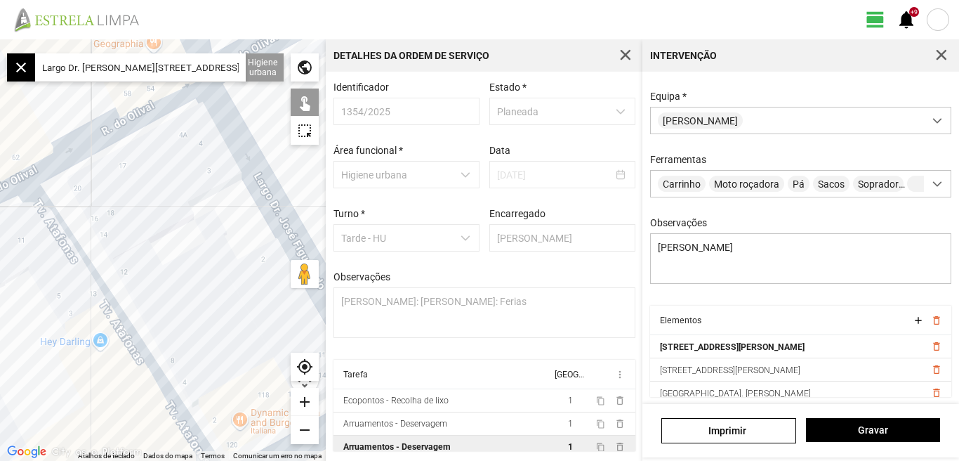
drag, startPoint x: 110, startPoint y: 159, endPoint x: 124, endPoint y: 224, distance: 66.0
click at [124, 228] on div at bounding box center [163, 249] width 326 height 421
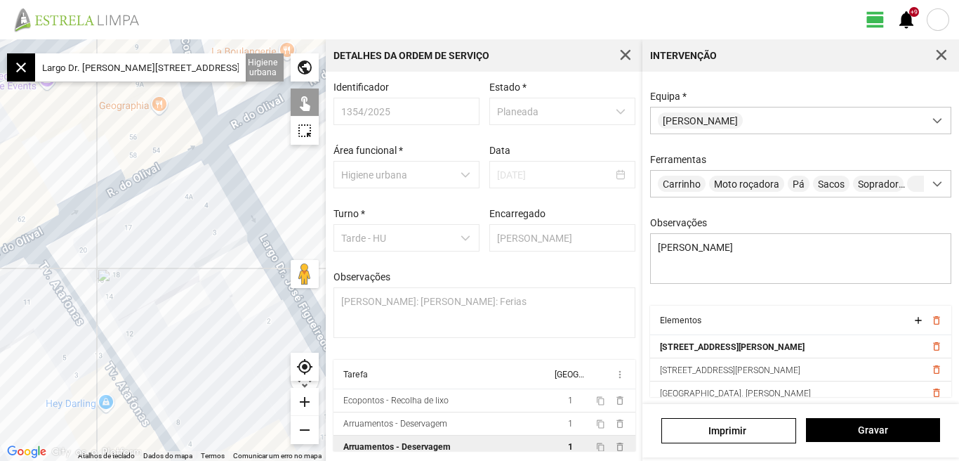
click at [121, 187] on div at bounding box center [163, 249] width 326 height 421
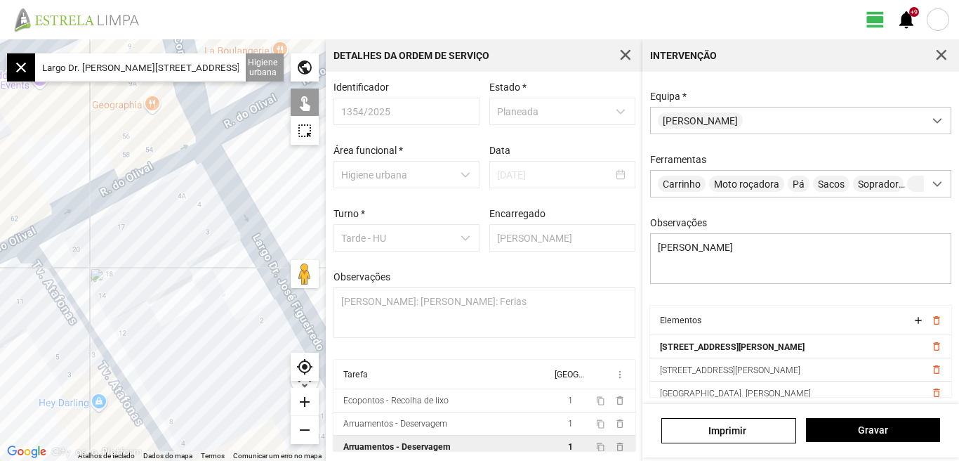
drag, startPoint x: 136, startPoint y: 263, endPoint x: 72, endPoint y: 239, distance: 68.9
click at [79, 244] on div at bounding box center [163, 249] width 326 height 421
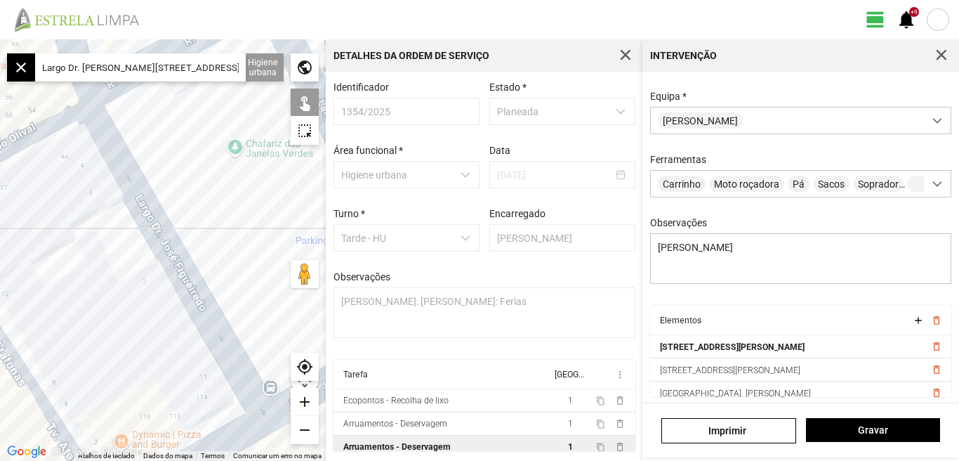
drag, startPoint x: 90, startPoint y: 252, endPoint x: 107, endPoint y: 200, distance: 54.9
click at [94, 214] on div at bounding box center [163, 249] width 326 height 421
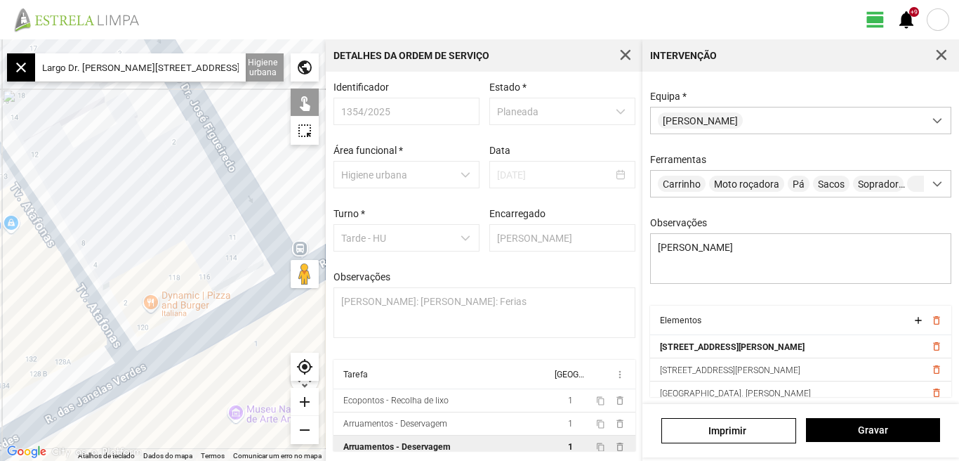
drag, startPoint x: 107, startPoint y: 223, endPoint x: 127, endPoint y: 212, distance: 23.3
click at [127, 212] on div at bounding box center [163, 249] width 326 height 421
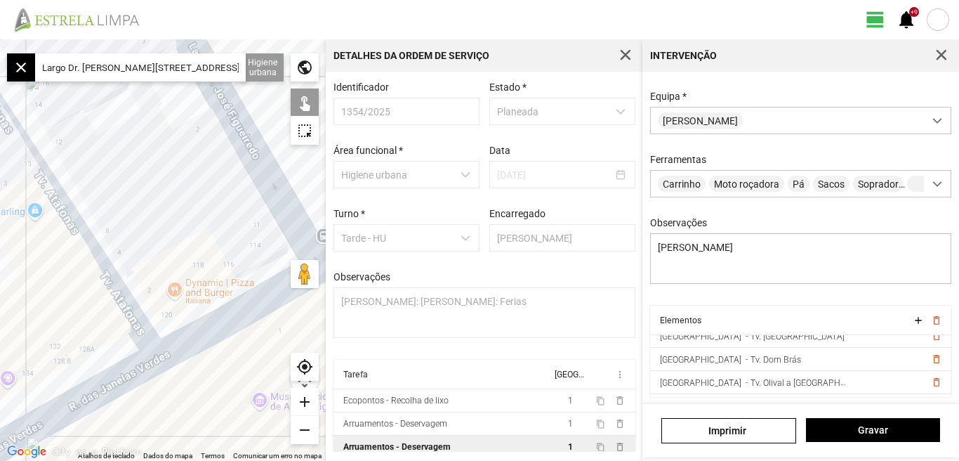
scroll to position [80, 0]
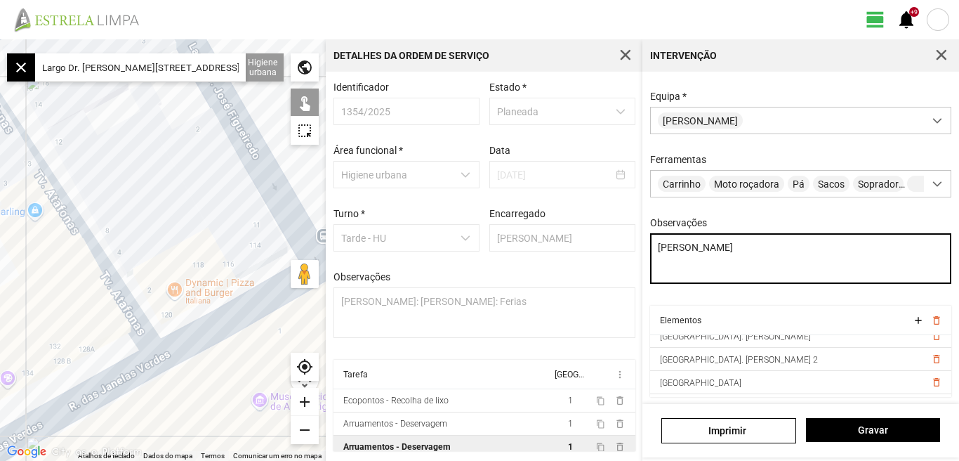
click at [694, 261] on textarea "[PERSON_NAME]" at bounding box center [801, 258] width 302 height 51
type textarea "[PERSON_NAME] concluída"
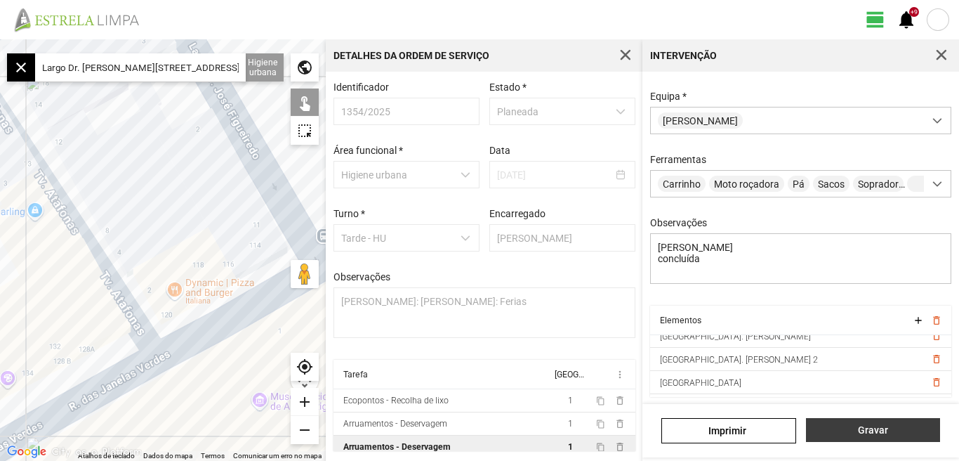
click at [879, 428] on span "Gravar" at bounding box center [872, 429] width 119 height 11
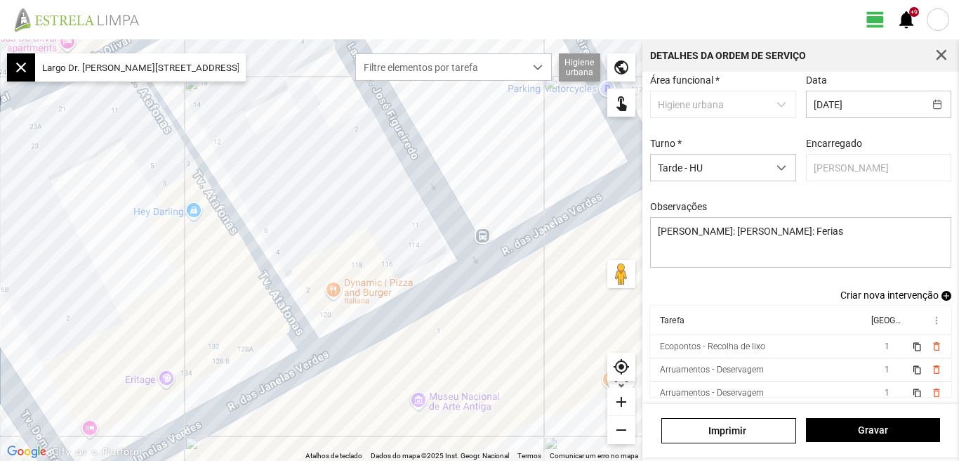
scroll to position [54, 0]
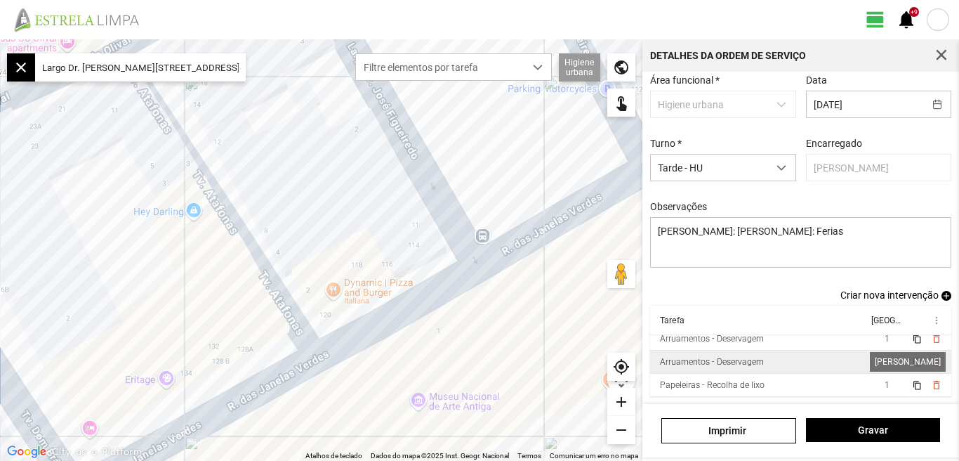
click at [885, 362] on span "1" at bounding box center [887, 362] width 5 height 10
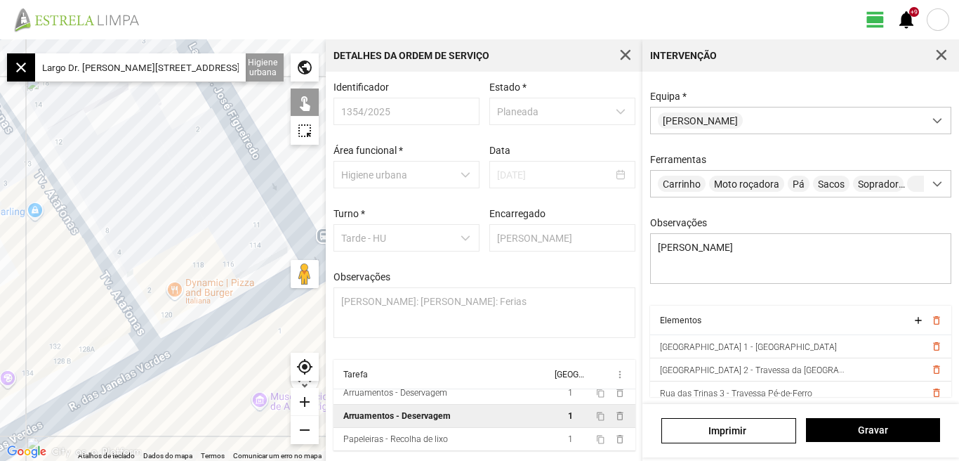
drag, startPoint x: 237, startPoint y: 67, endPoint x: 74, endPoint y: 140, distance: 178.9
click at [0, 39] on fbc-map "← Mover para a esquerda → Mover para a direita ↑ Mover para cima ↓ Mover para b…" at bounding box center [0, 39] width 0 height 0
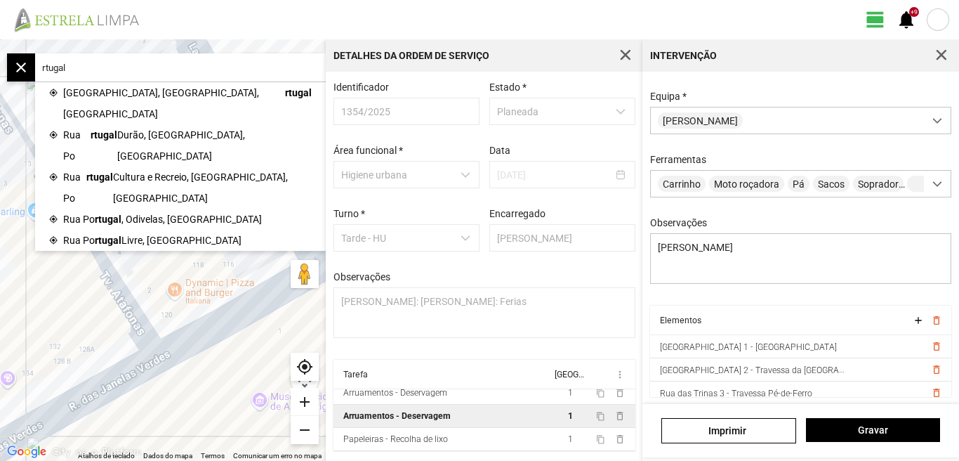
click at [85, 70] on input "rtugal" at bounding box center [140, 67] width 211 height 28
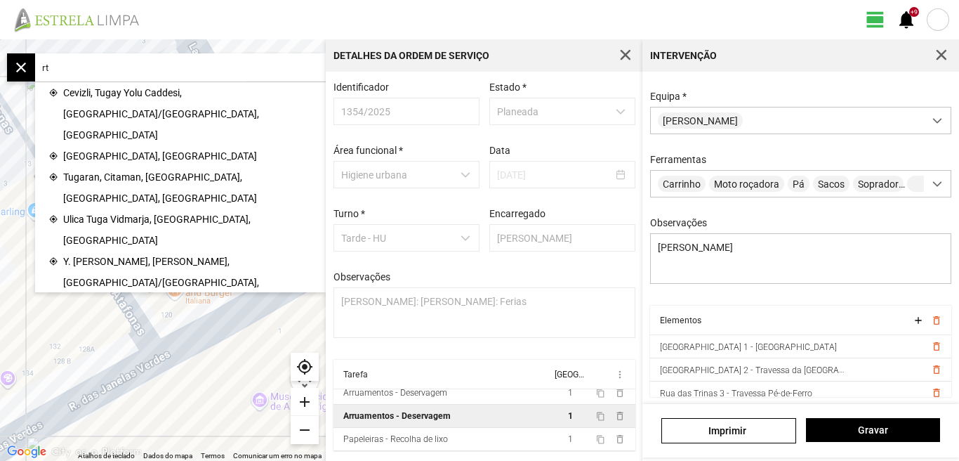
type input "r"
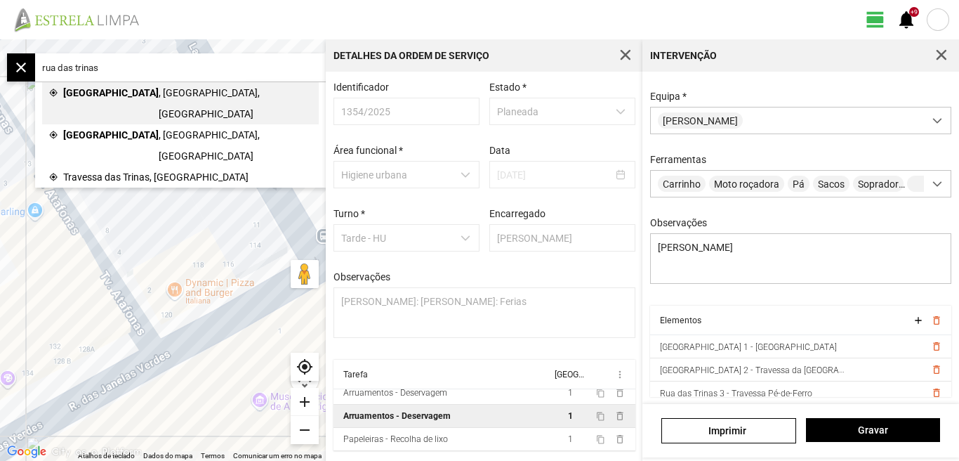
click at [77, 93] on span "[GEOGRAPHIC_DATA]" at bounding box center [111, 103] width 96 height 42
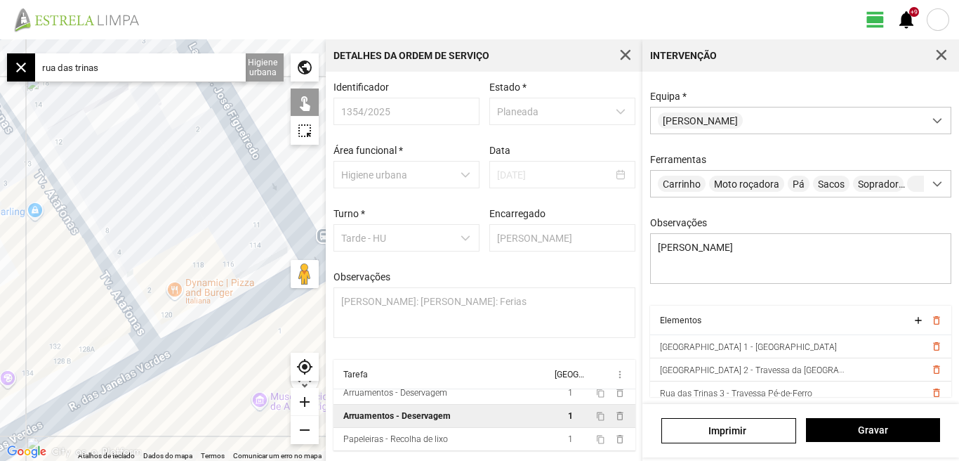
type input "[STREET_ADDRESS]"
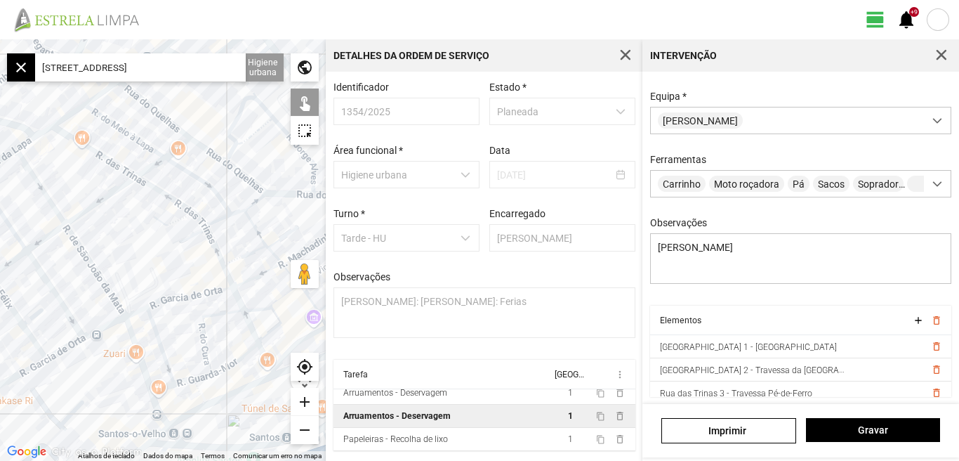
click at [301, 402] on div "add" at bounding box center [305, 402] width 28 height 28
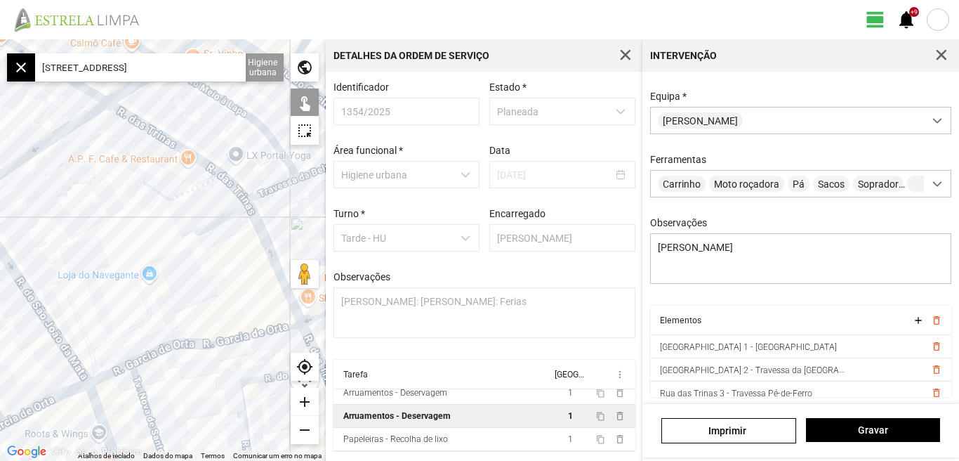
drag, startPoint x: 166, startPoint y: 261, endPoint x: 55, endPoint y: 198, distance: 126.8
click at [55, 198] on div at bounding box center [163, 249] width 326 height 421
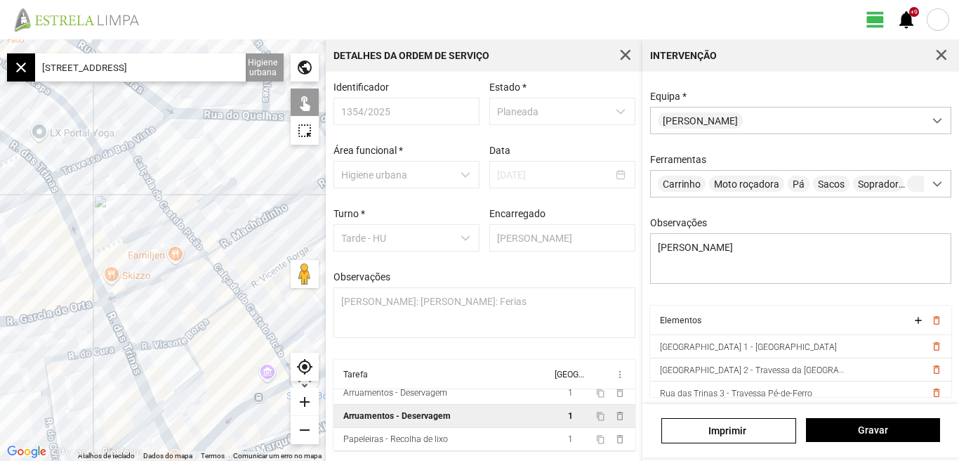
drag, startPoint x: 118, startPoint y: 115, endPoint x: 115, endPoint y: 196, distance: 80.8
click at [115, 196] on div at bounding box center [163, 249] width 326 height 421
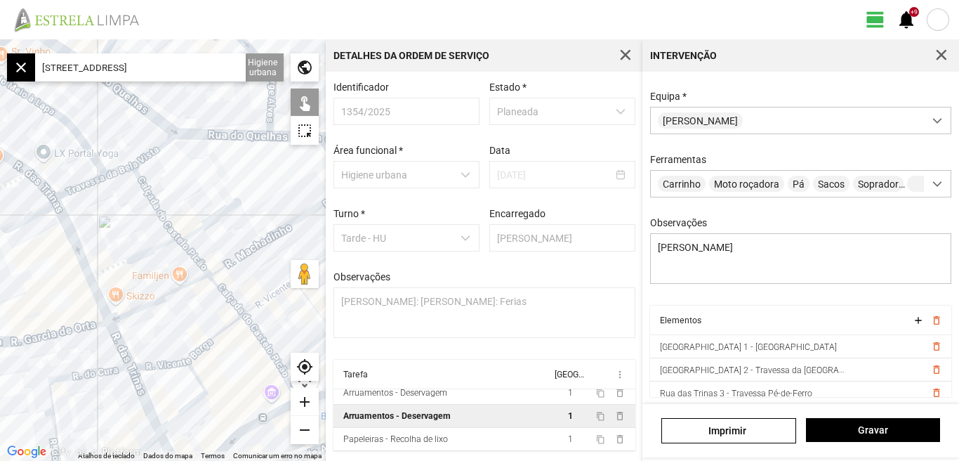
drag, startPoint x: 112, startPoint y: 195, endPoint x: 117, endPoint y: 225, distance: 30.6
click at [117, 225] on div at bounding box center [163, 249] width 326 height 421
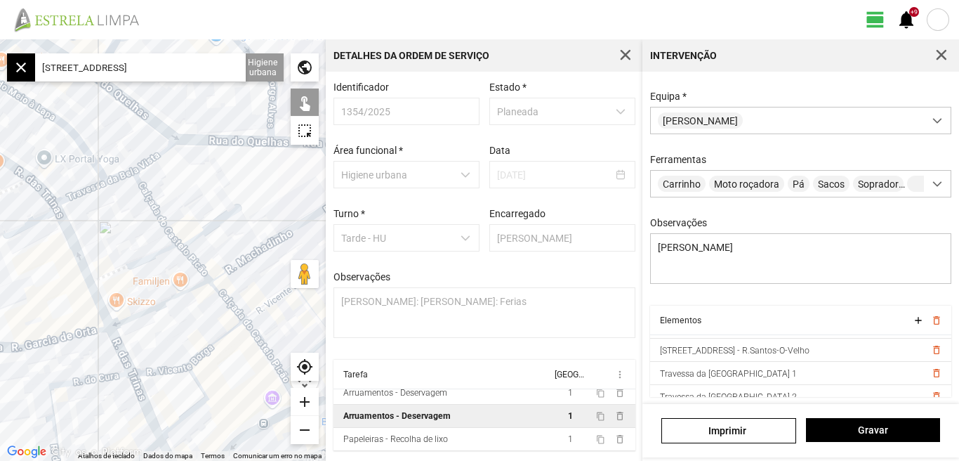
scroll to position [147, 0]
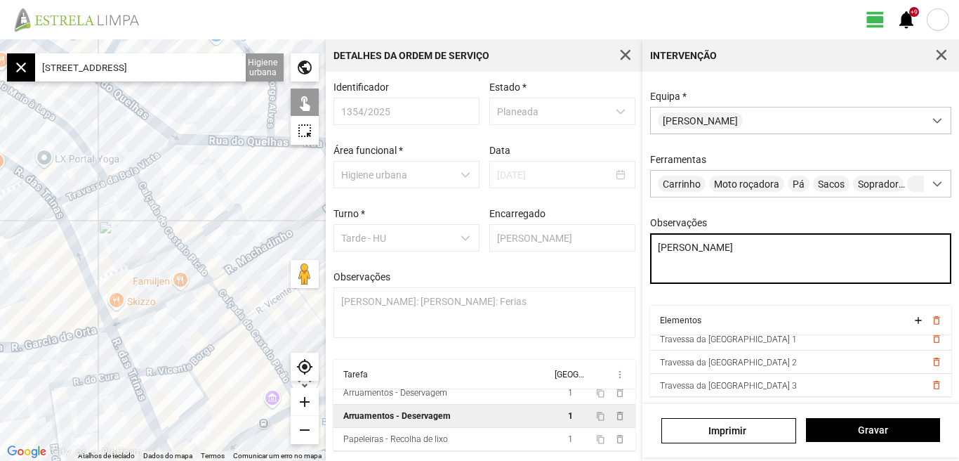
click at [710, 263] on textarea "[PERSON_NAME]" at bounding box center [801, 258] width 302 height 51
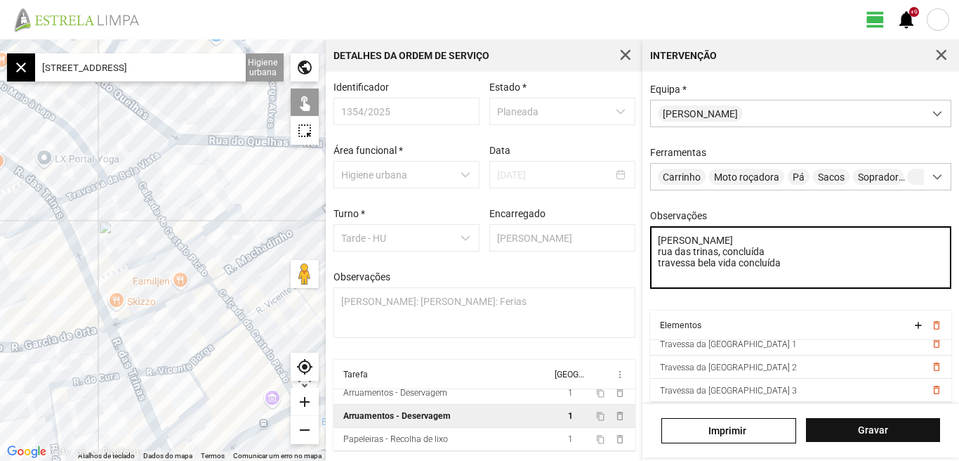
type textarea "[PERSON_NAME] rua das trinas, concluída travessa bela vida concluída"
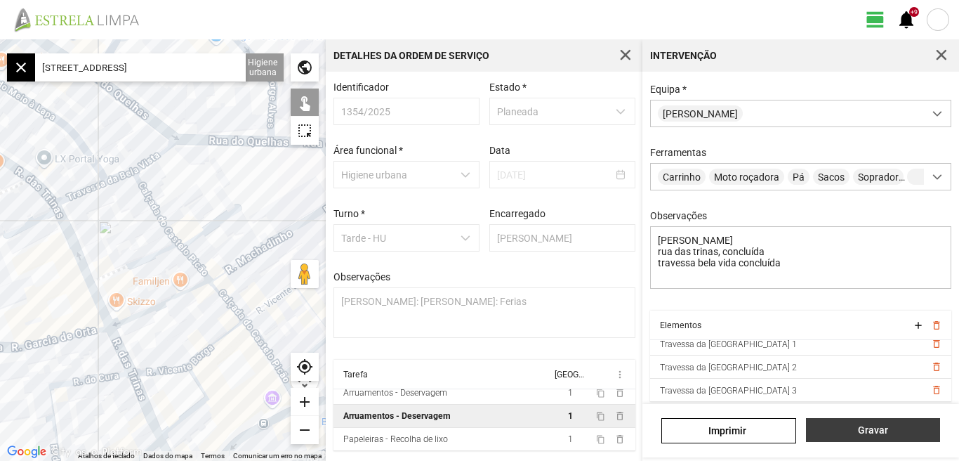
click at [877, 433] on span "Gravar" at bounding box center [872, 429] width 119 height 11
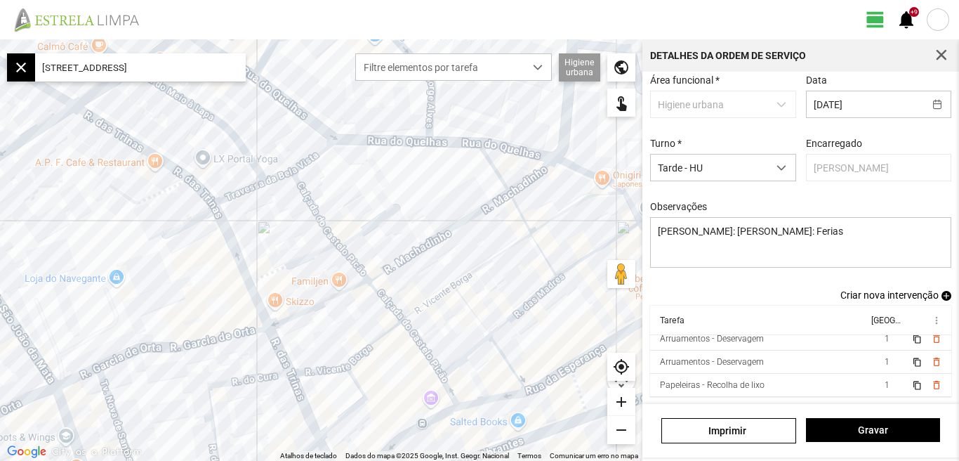
scroll to position [6, 0]
click at [885, 365] on span "1" at bounding box center [887, 364] width 5 height 10
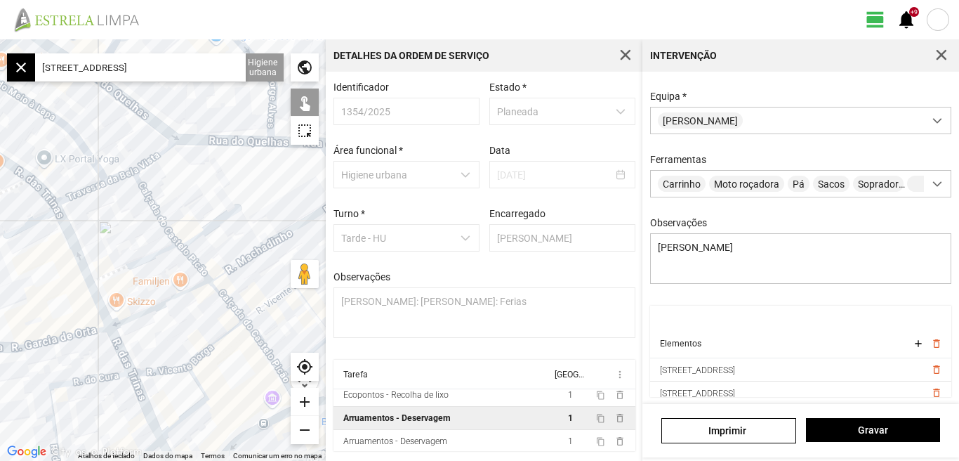
scroll to position [77, 0]
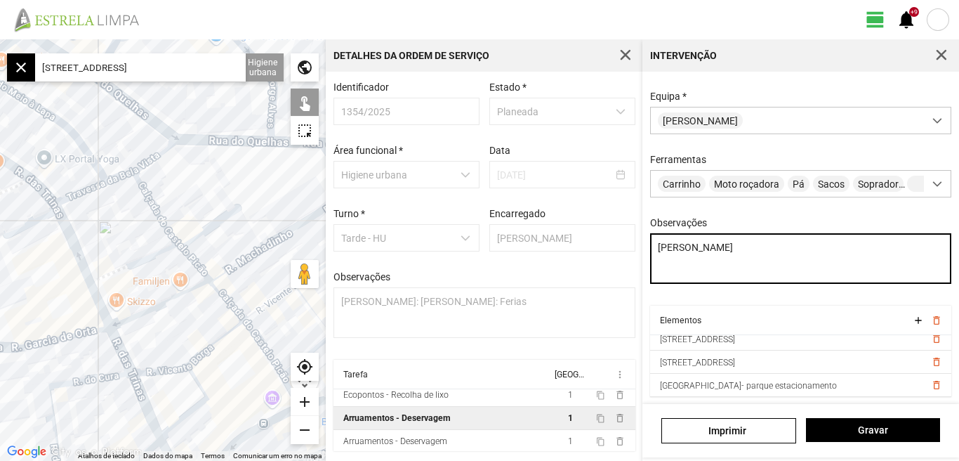
click at [714, 258] on textarea "[PERSON_NAME]" at bounding box center [801, 258] width 302 height 51
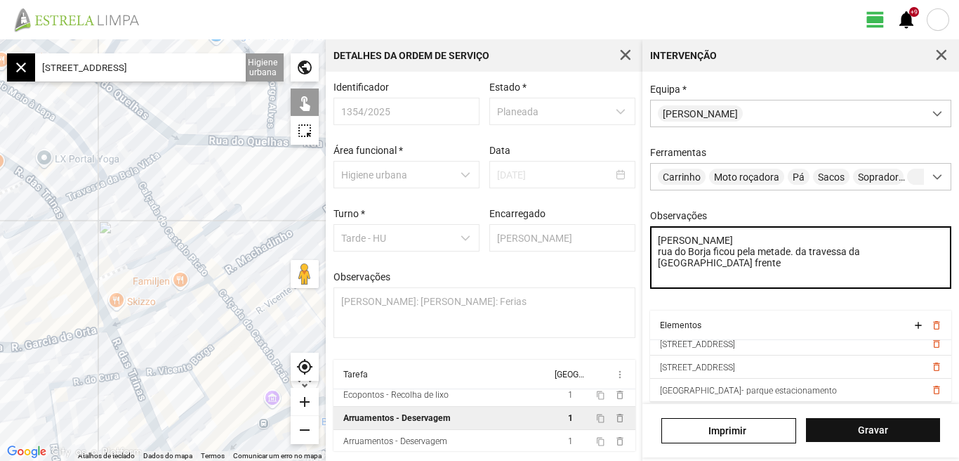
type textarea "[PERSON_NAME] rua do Borja ficou pela metade. da travessa da [GEOGRAPHIC_DATA] …"
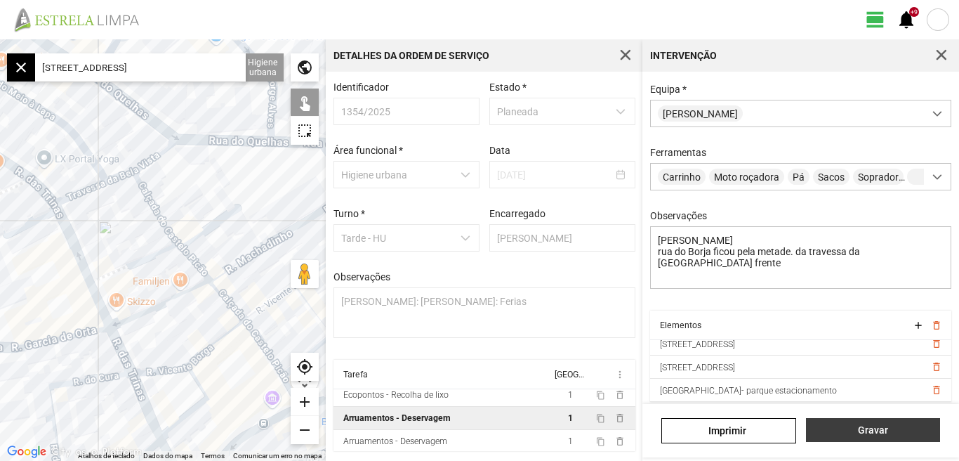
click at [874, 432] on span "Gravar" at bounding box center [872, 429] width 119 height 11
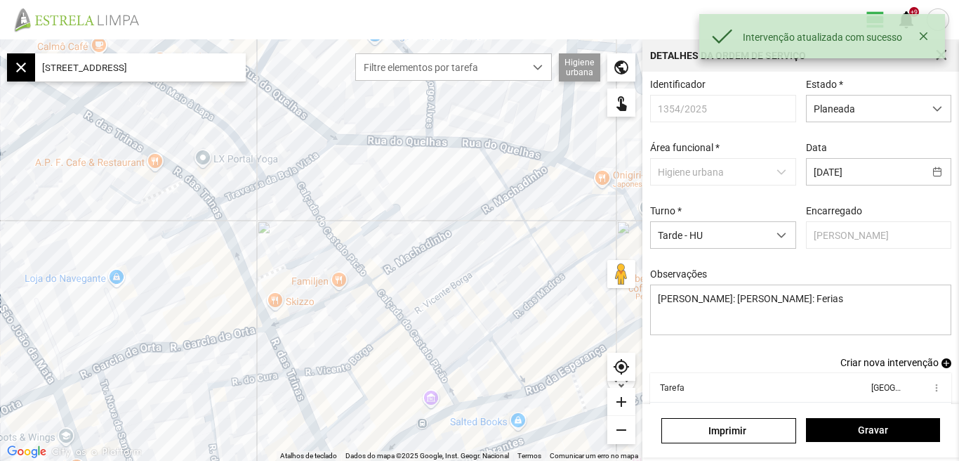
scroll to position [77, 0]
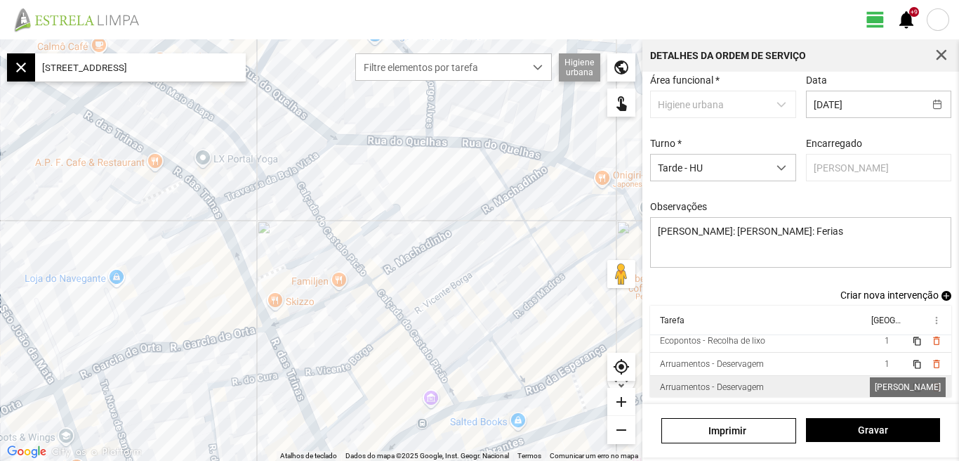
click at [885, 386] on span "1" at bounding box center [887, 387] width 5 height 10
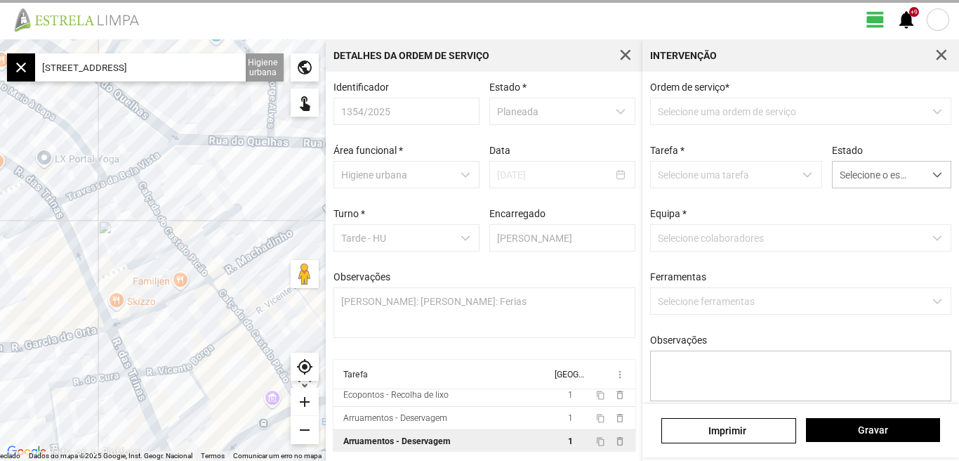
scroll to position [3, 0]
type textarea "[PERSON_NAME] concluída"
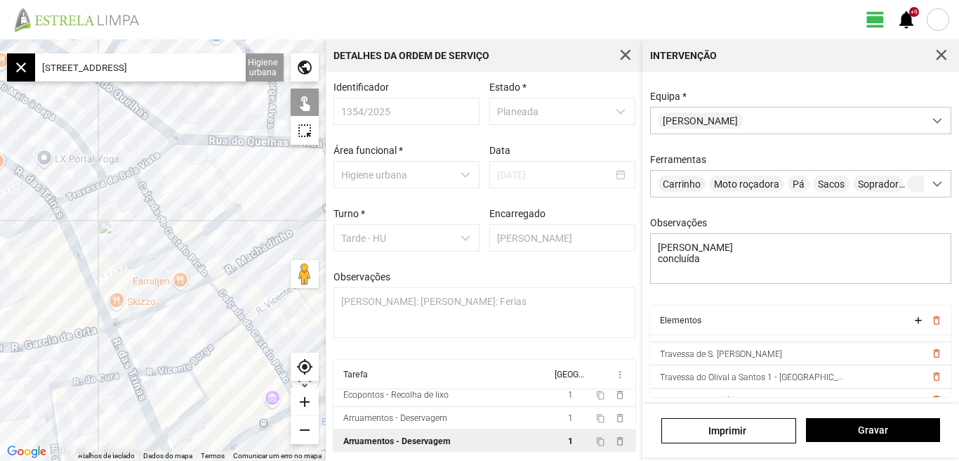
scroll to position [286, 0]
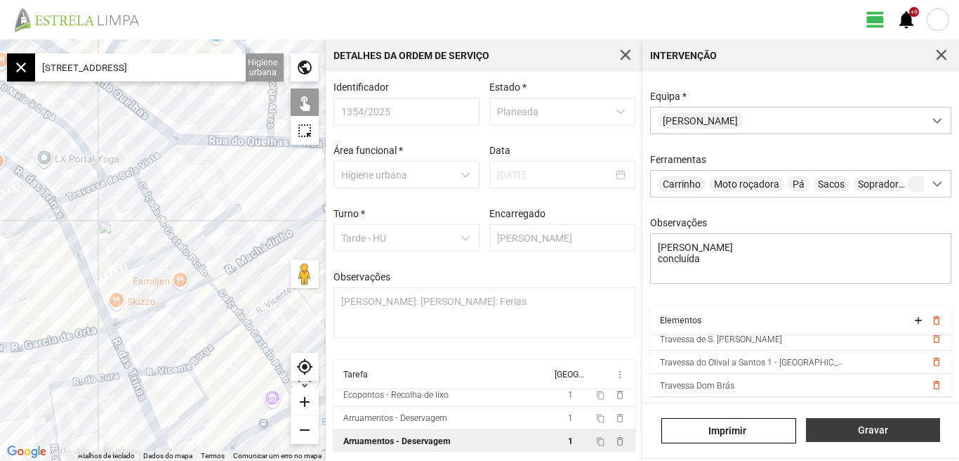
click at [880, 431] on span "Gravar" at bounding box center [872, 429] width 119 height 11
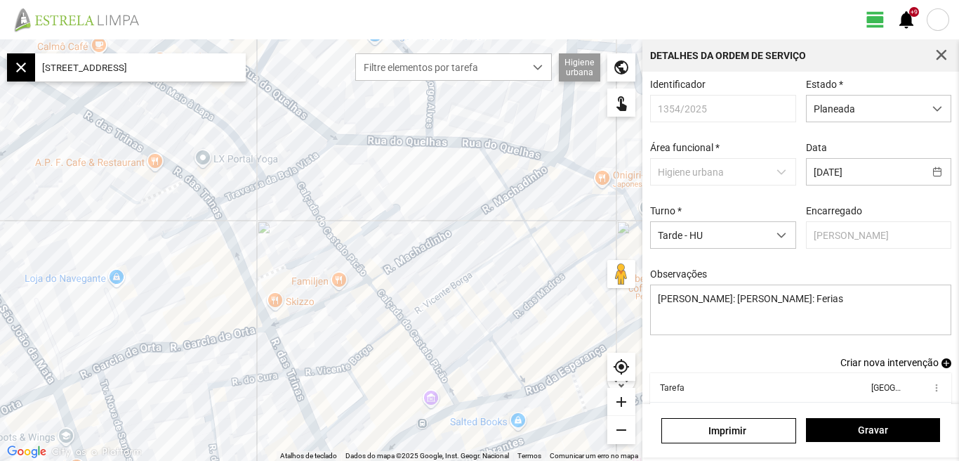
scroll to position [77, 0]
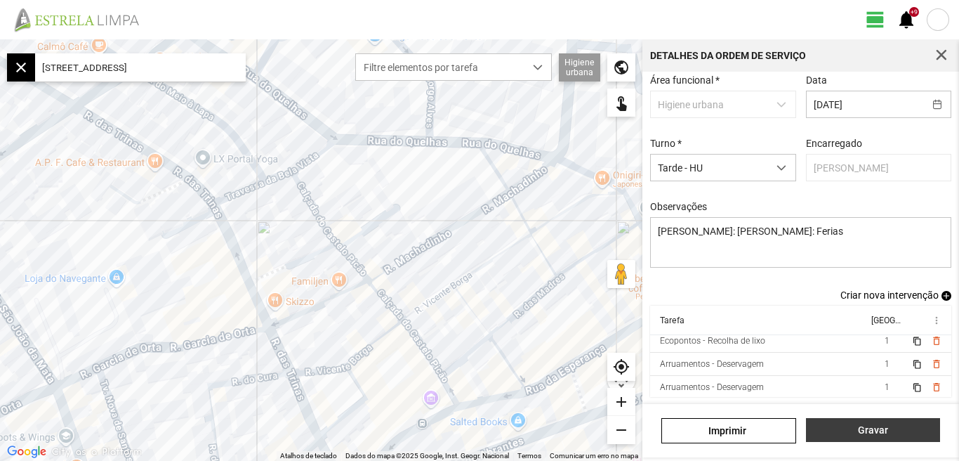
click at [865, 431] on span "Gravar" at bounding box center [872, 429] width 119 height 11
